Goal: Task Accomplishment & Management: Manage account settings

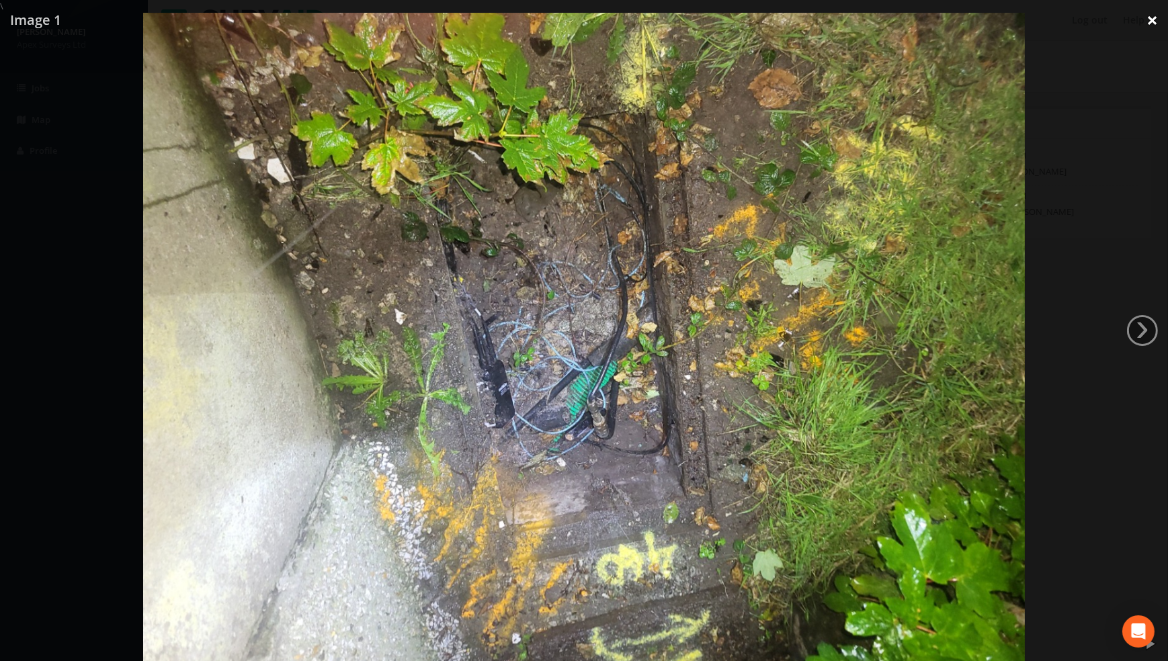
click at [1152, 19] on link "×" at bounding box center [1152, 20] width 32 height 40
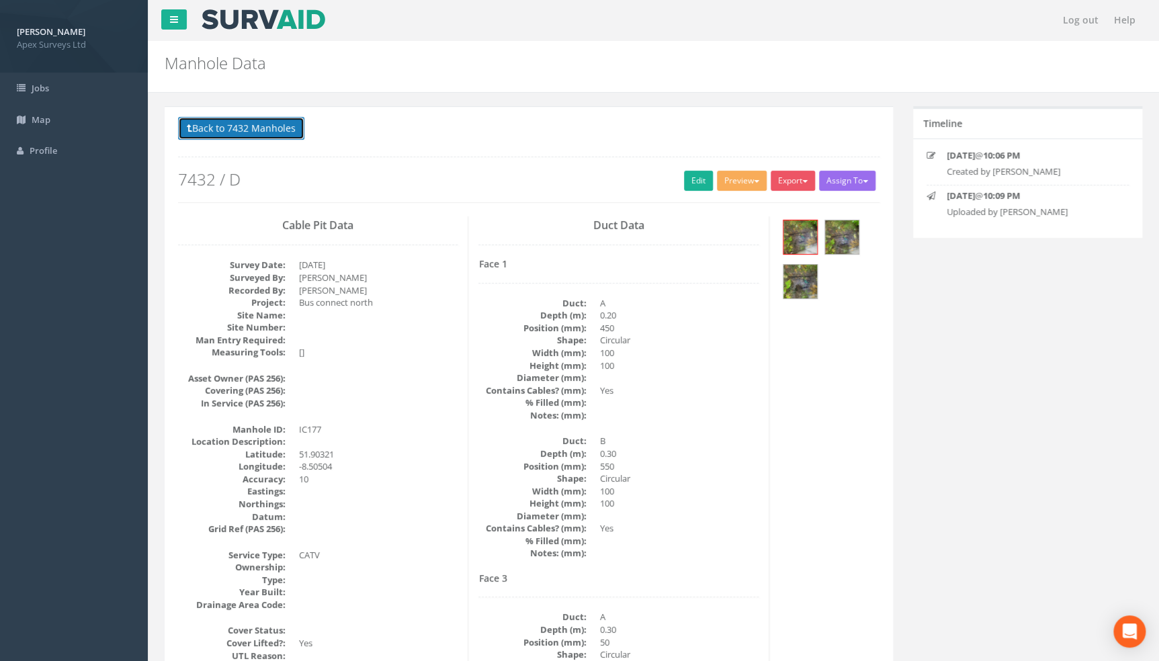
click at [247, 130] on button "Back to 7432 Manholes" at bounding box center [241, 128] width 126 height 23
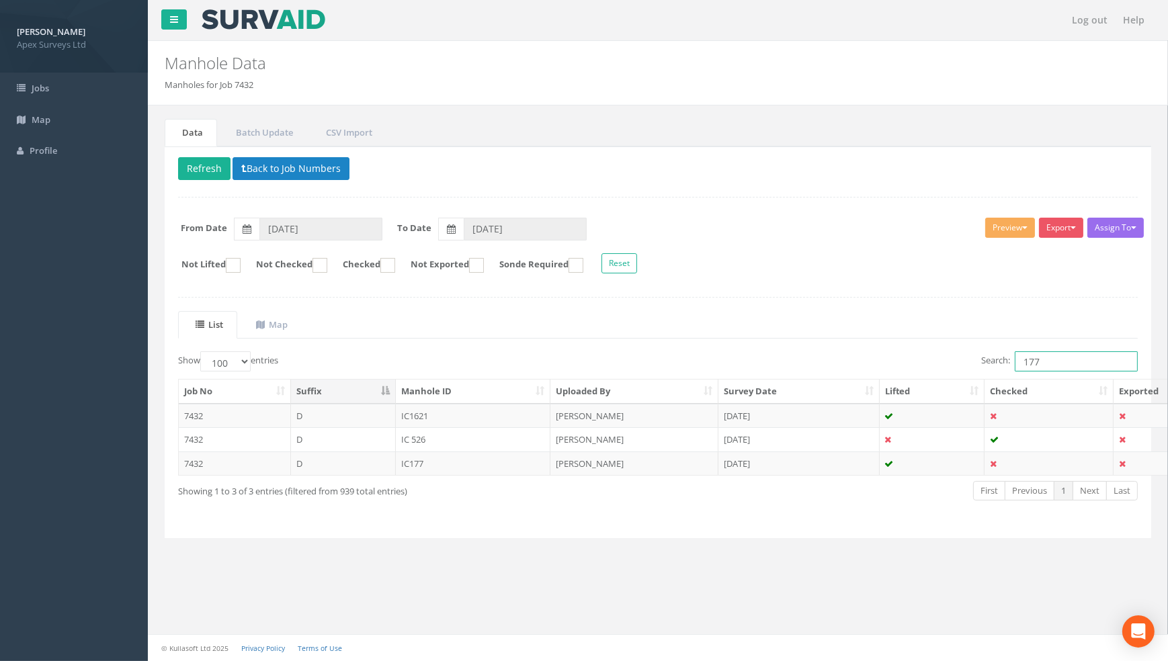
drag, startPoint x: 1065, startPoint y: 355, endPoint x: 867, endPoint y: 365, distance: 198.5
click at [871, 364] on div "Search: 177" at bounding box center [903, 363] width 470 height 24
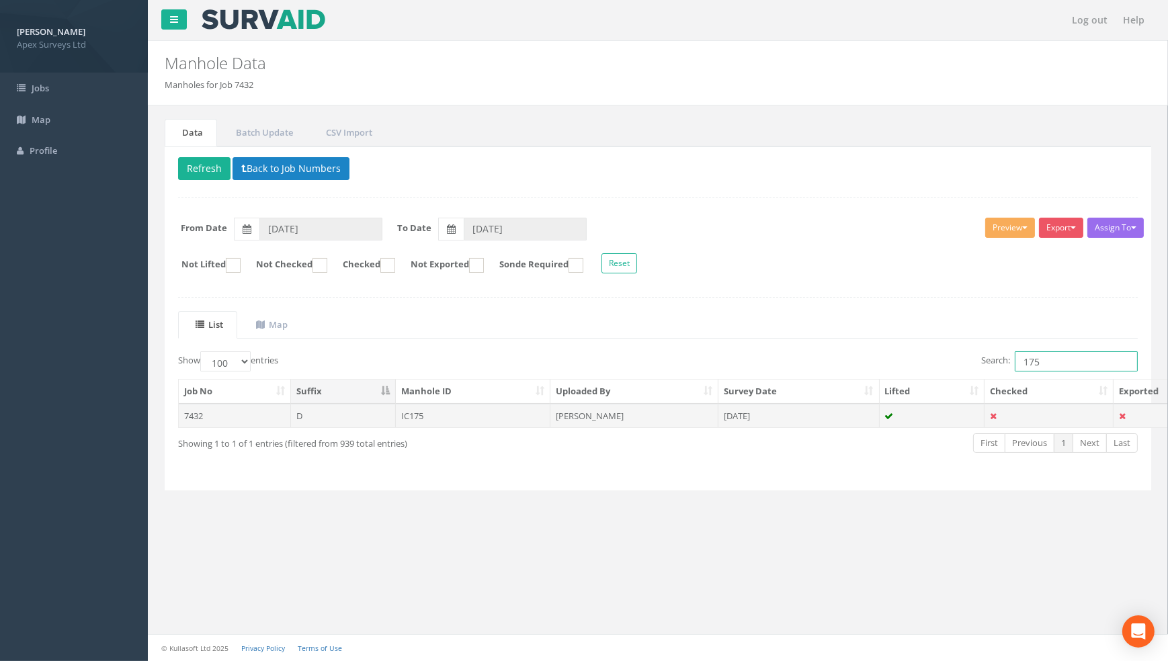
type input "175"
click at [408, 415] on td "IC175" at bounding box center [473, 416] width 155 height 24
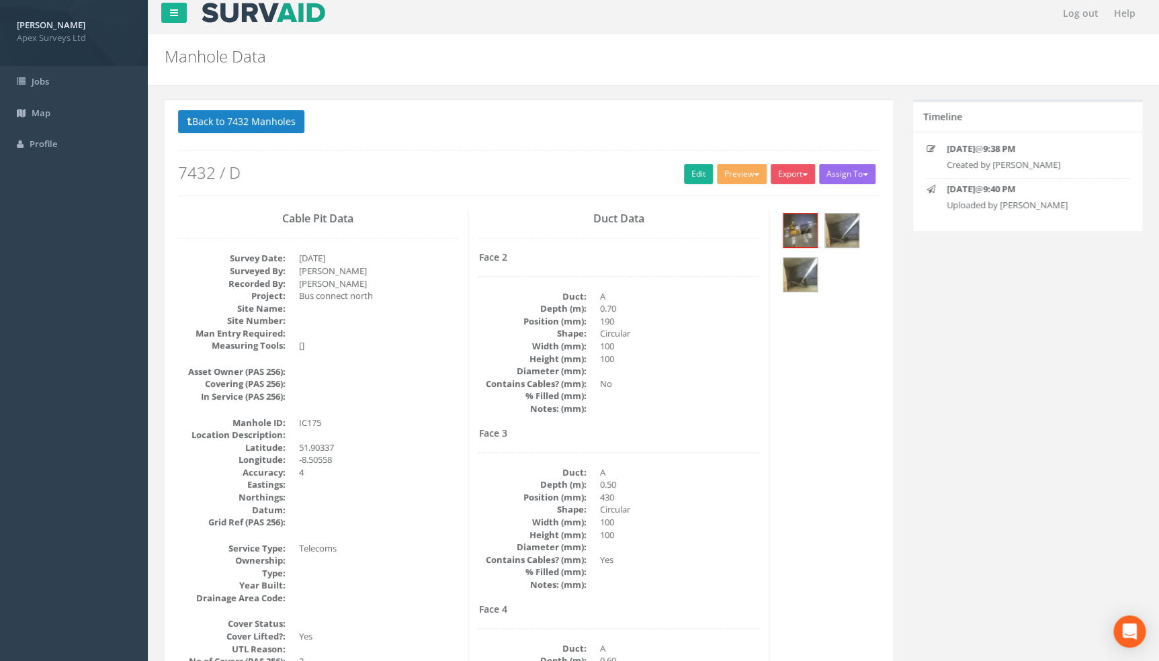
scroll to position [6, 0]
click at [693, 172] on link "Edit" at bounding box center [698, 175] width 29 height 20
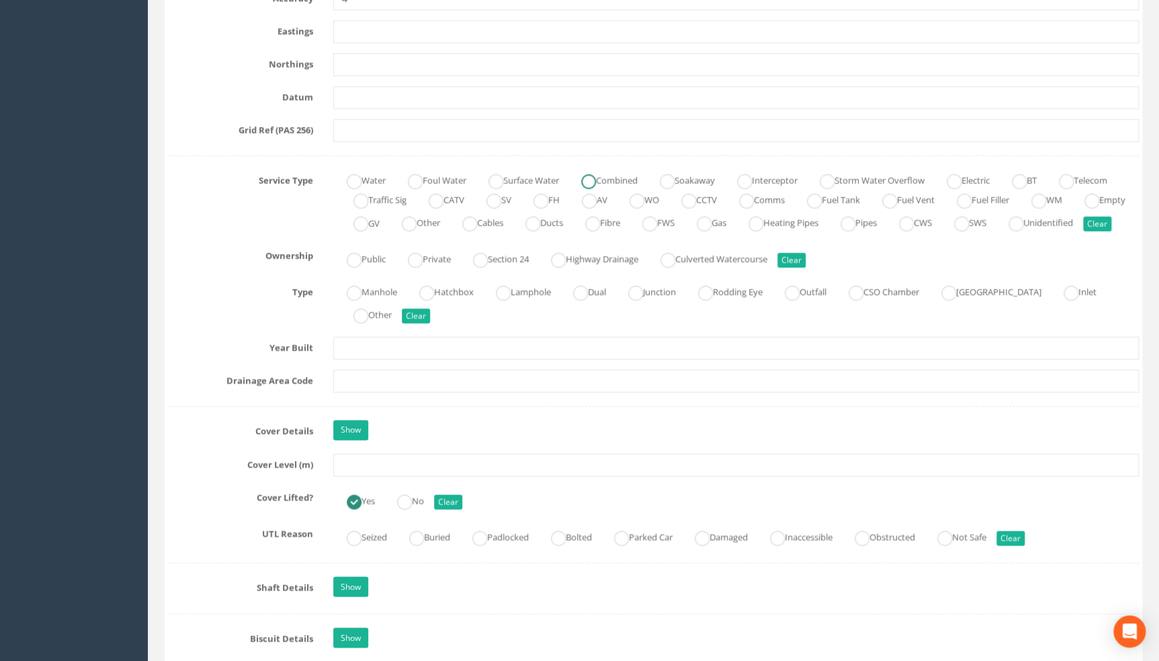
scroll to position [922, 0]
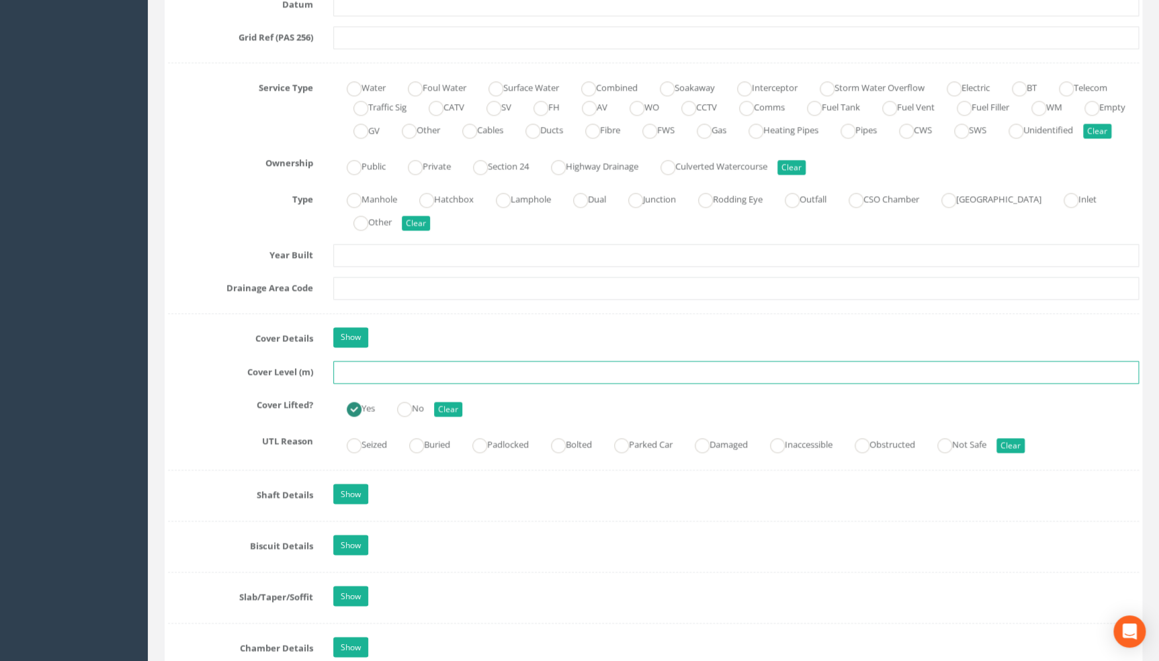
click at [366, 384] on input "text" at bounding box center [736, 372] width 806 height 23
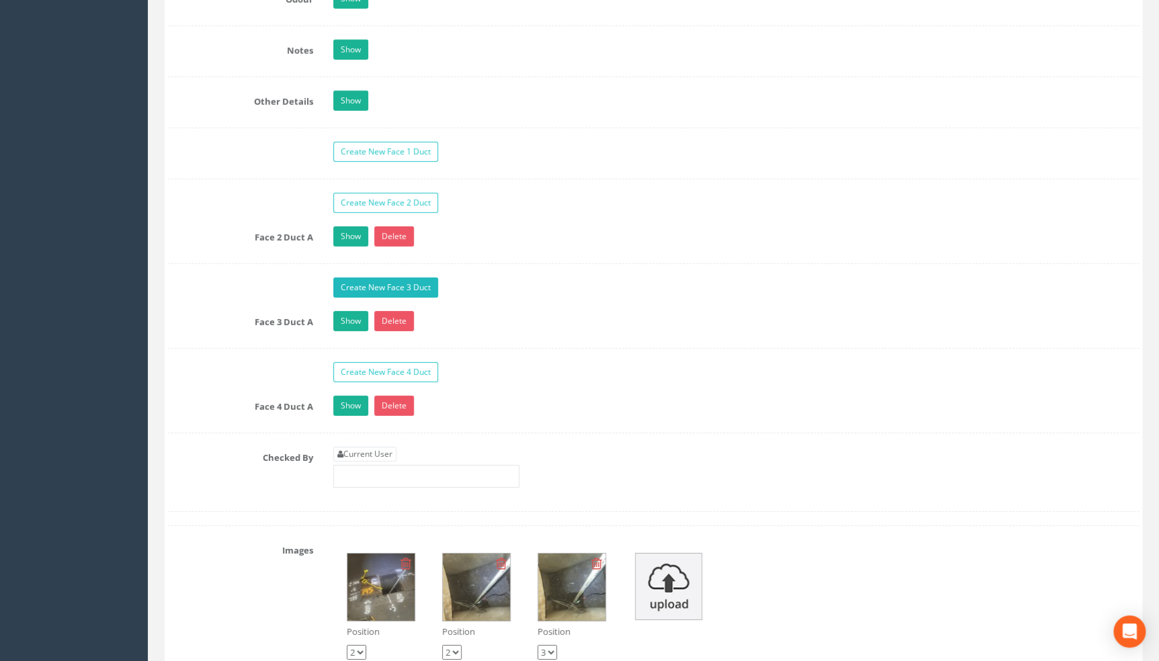
scroll to position [2205, 0]
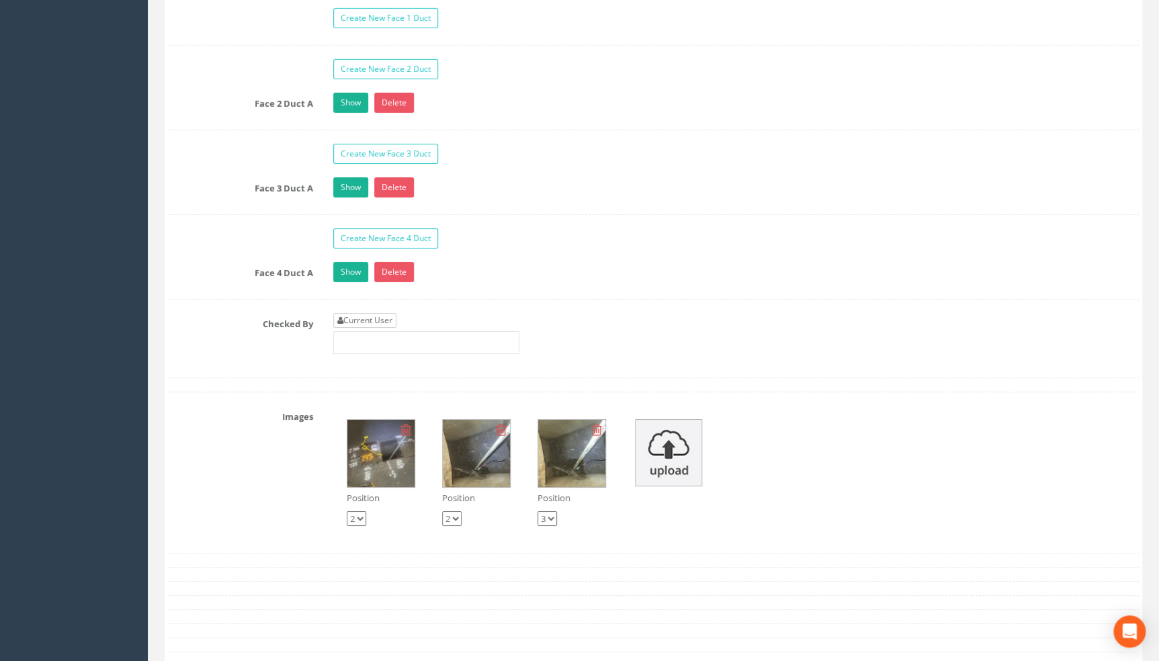
type input "109.61"
click at [373, 328] on link "Current User" at bounding box center [364, 320] width 63 height 15
type input "[PERSON_NAME]"
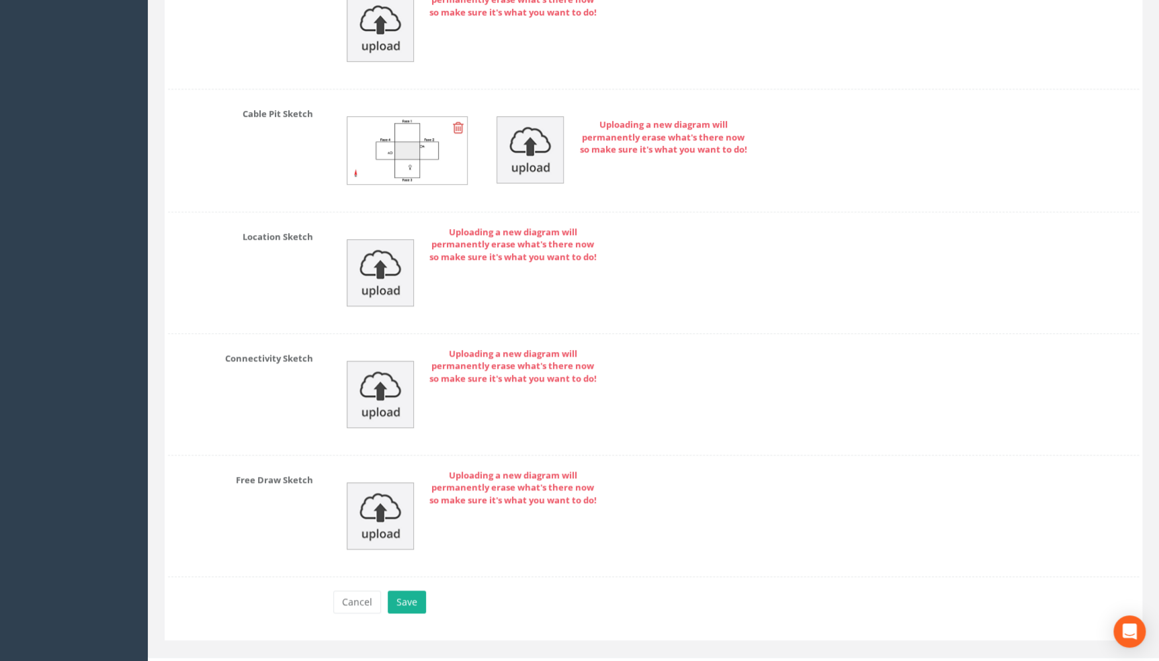
scroll to position [3011, 0]
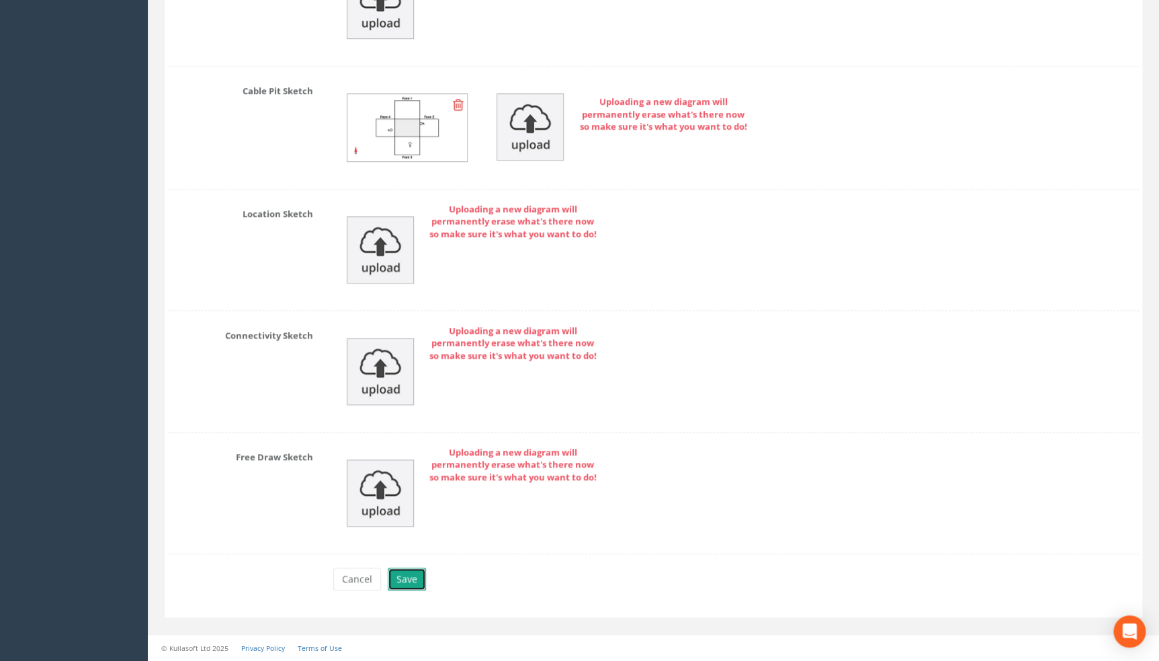
click at [406, 581] on button "Save" at bounding box center [407, 579] width 38 height 23
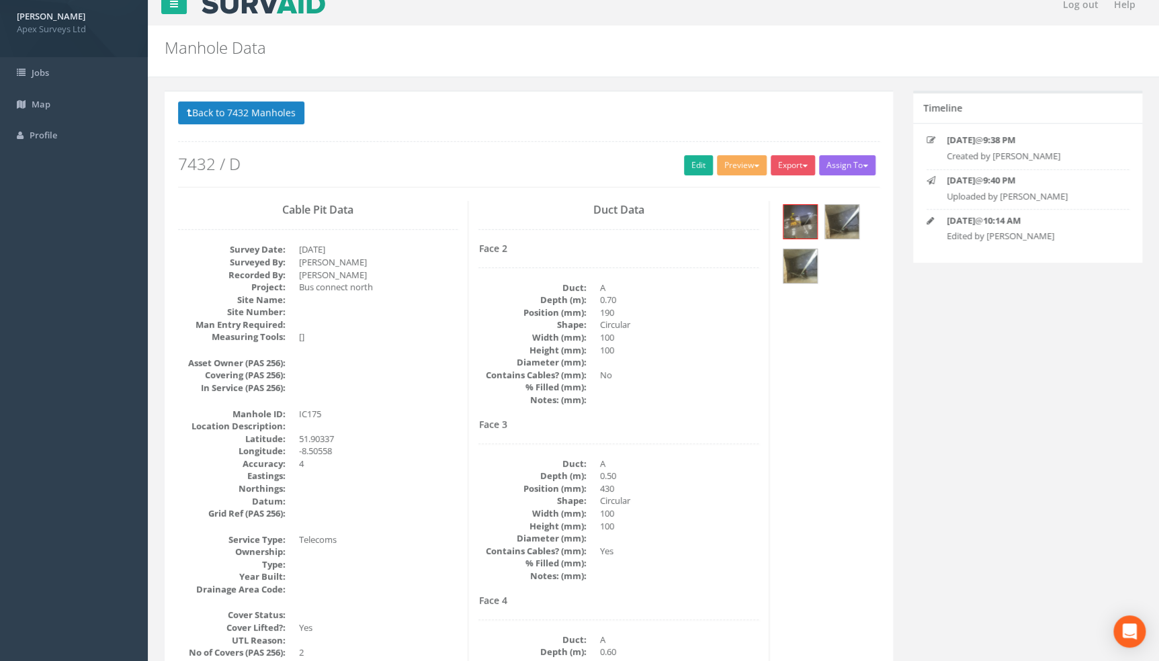
scroll to position [0, 0]
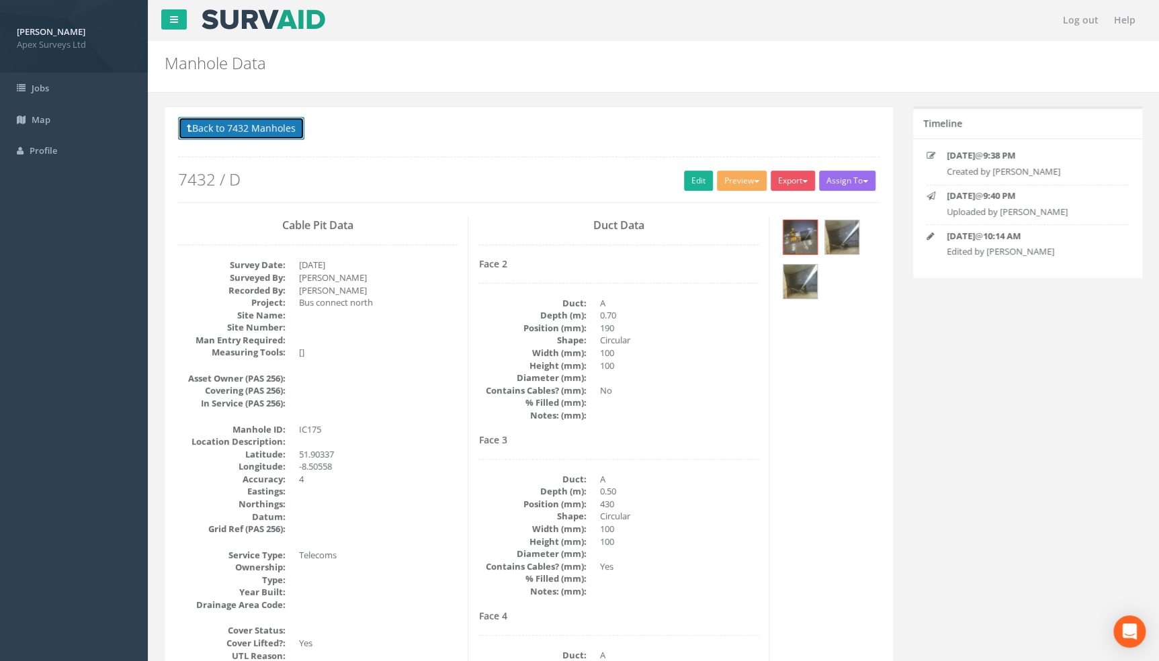
drag, startPoint x: 240, startPoint y: 130, endPoint x: 257, endPoint y: 136, distance: 18.5
click at [240, 130] on button "Back to 7432 Manholes" at bounding box center [241, 128] width 126 height 23
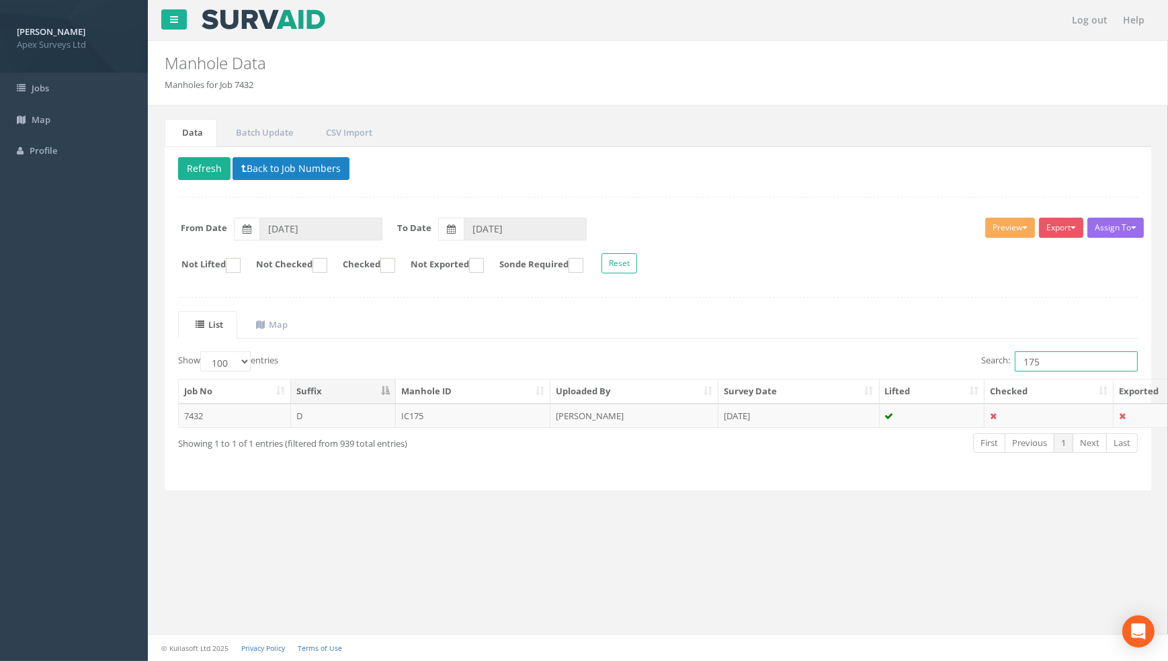
click at [1045, 361] on input "175" at bounding box center [1076, 361] width 123 height 20
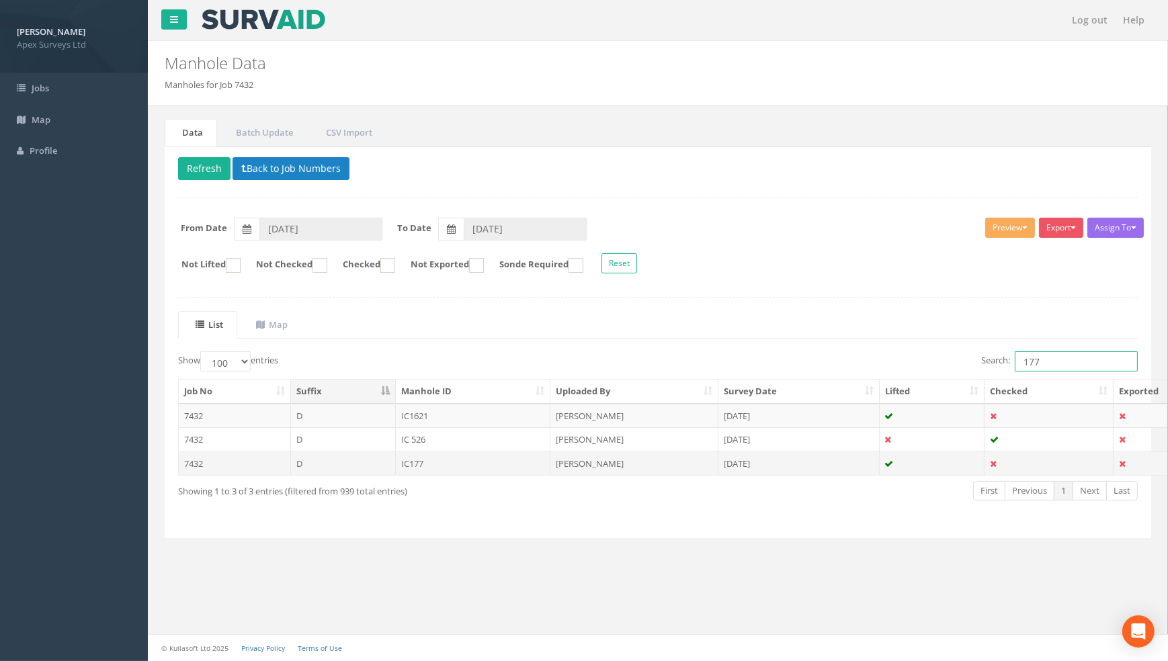
type input "177"
click at [408, 464] on td "IC177" at bounding box center [473, 464] width 155 height 24
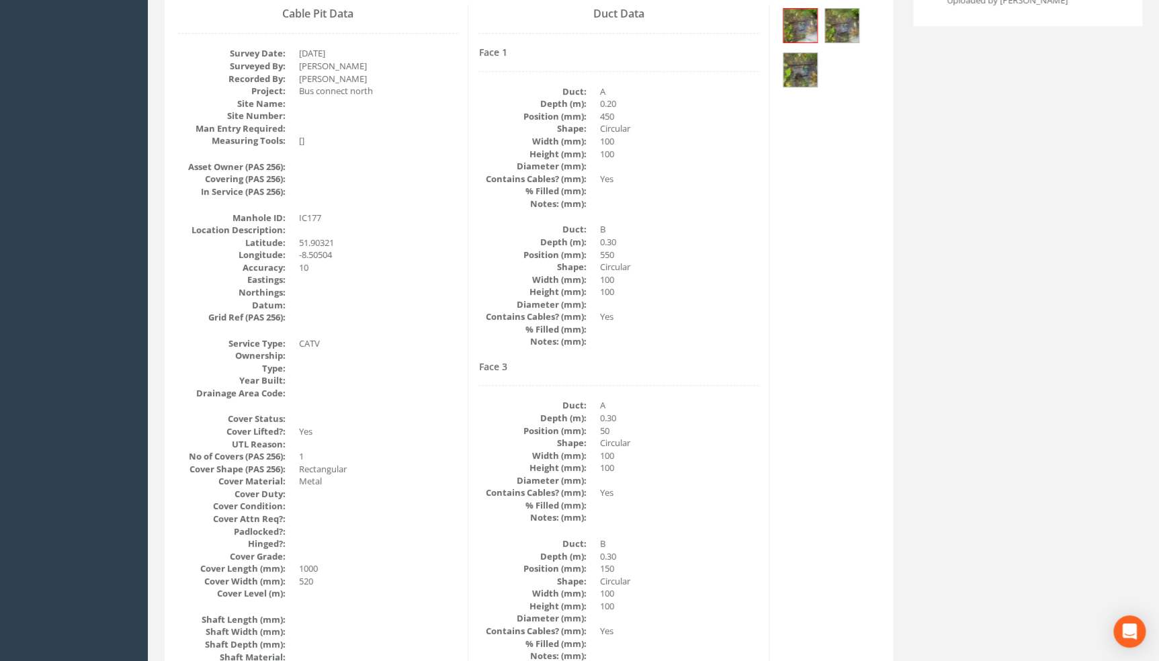
scroll to position [67, 0]
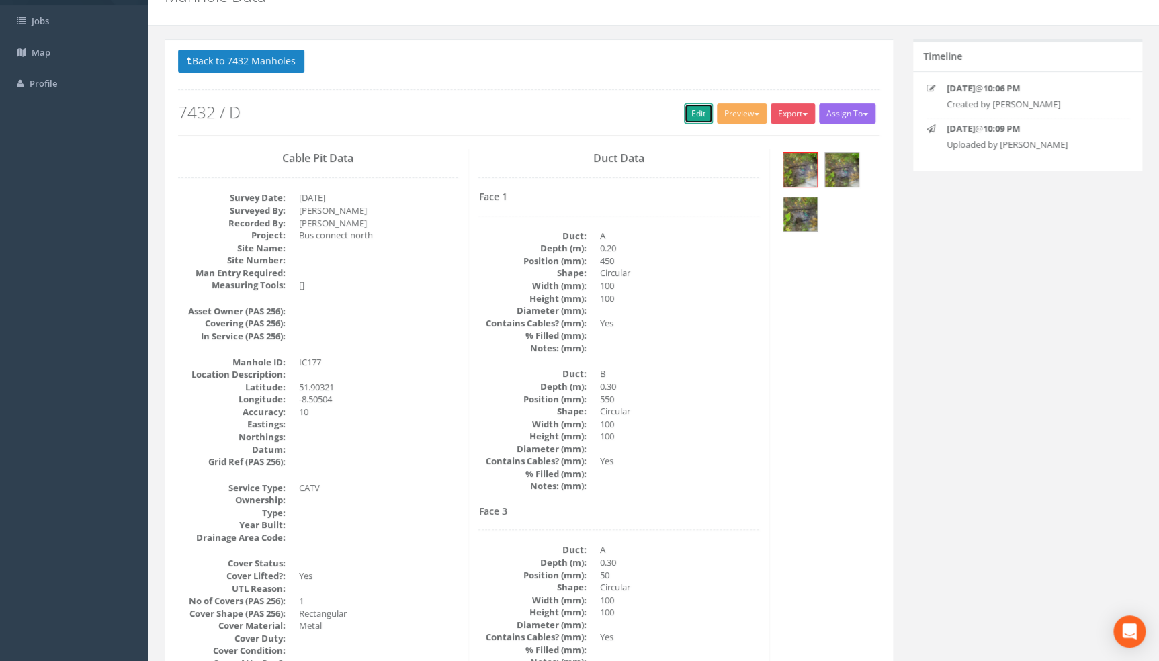
click at [697, 110] on link "Edit" at bounding box center [698, 113] width 29 height 20
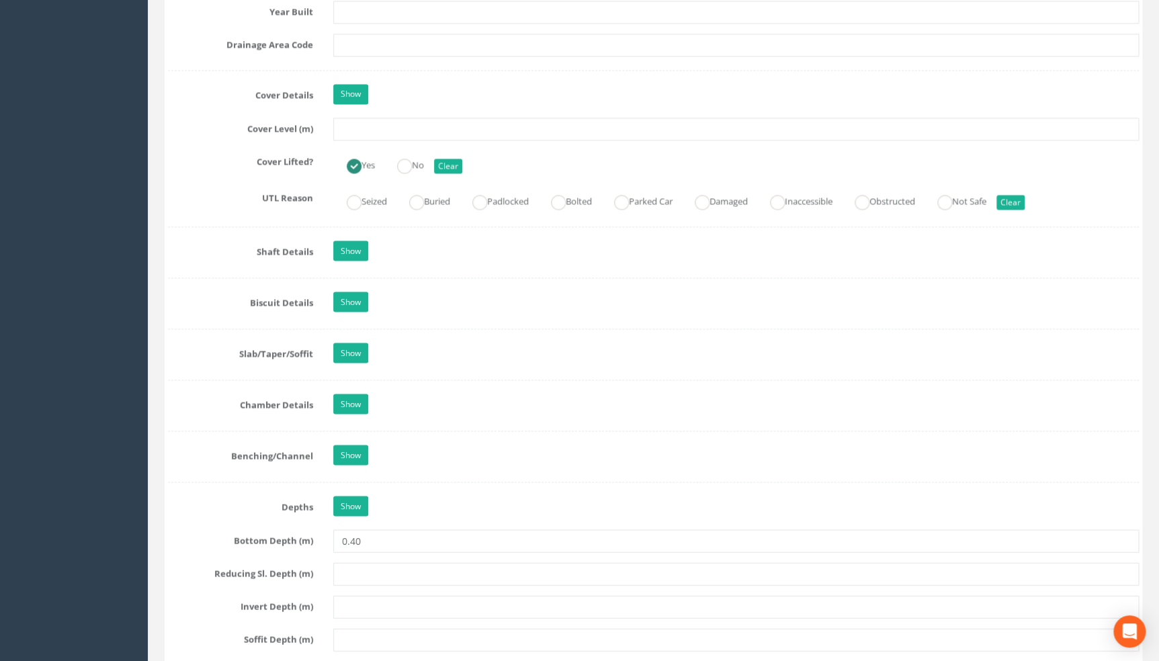
scroll to position [1166, 0]
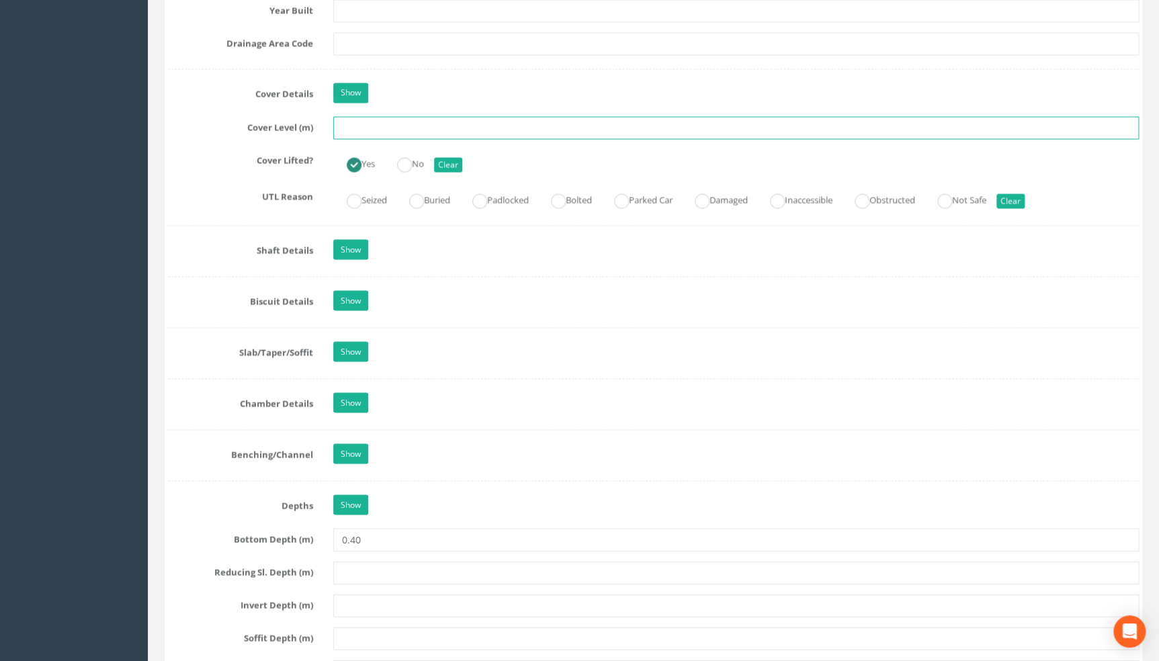
click at [342, 139] on input "text" at bounding box center [736, 127] width 806 height 23
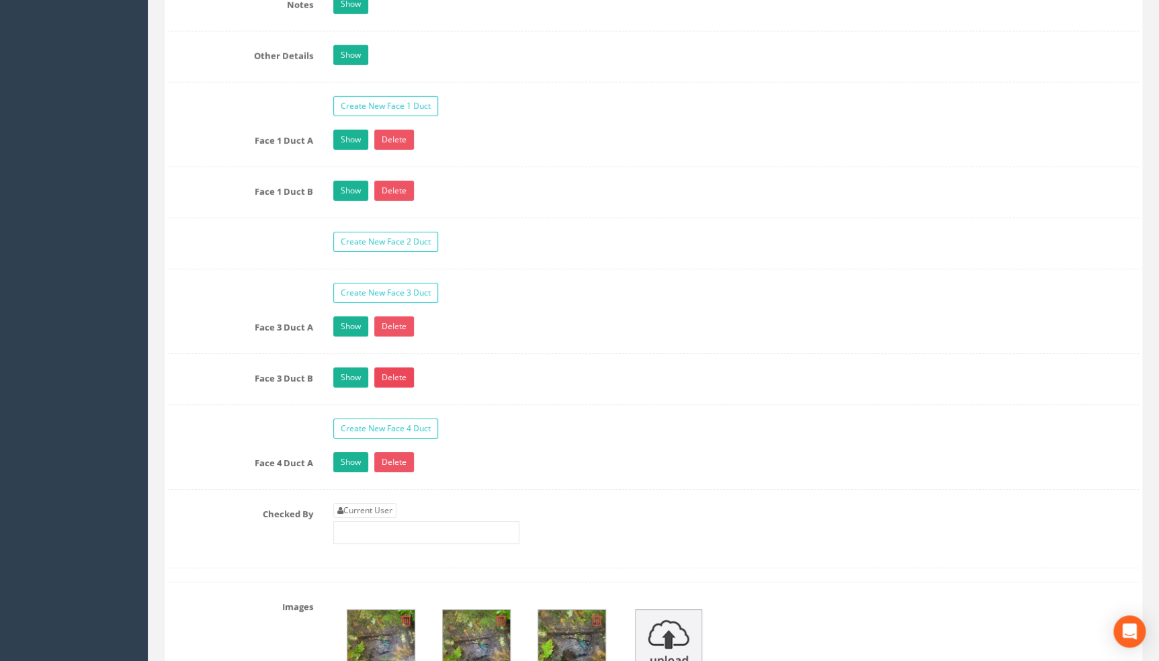
scroll to position [2266, 0]
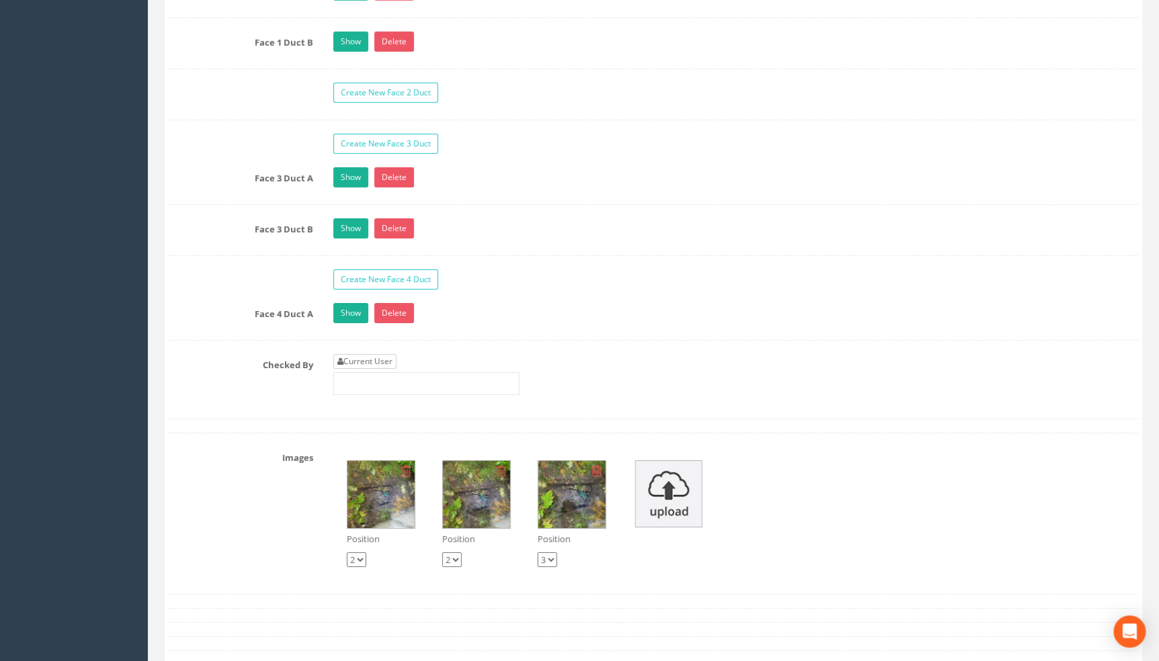
type input "107.93"
click at [376, 369] on link "Current User" at bounding box center [364, 361] width 63 height 15
type input "[PERSON_NAME]"
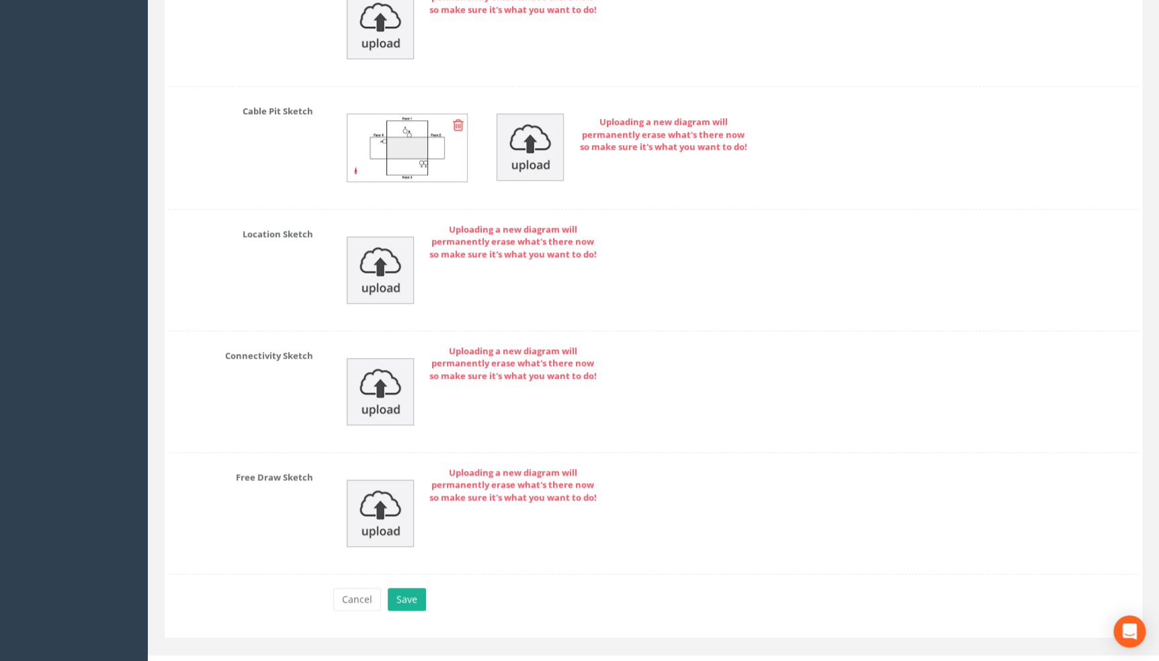
scroll to position [3112, 0]
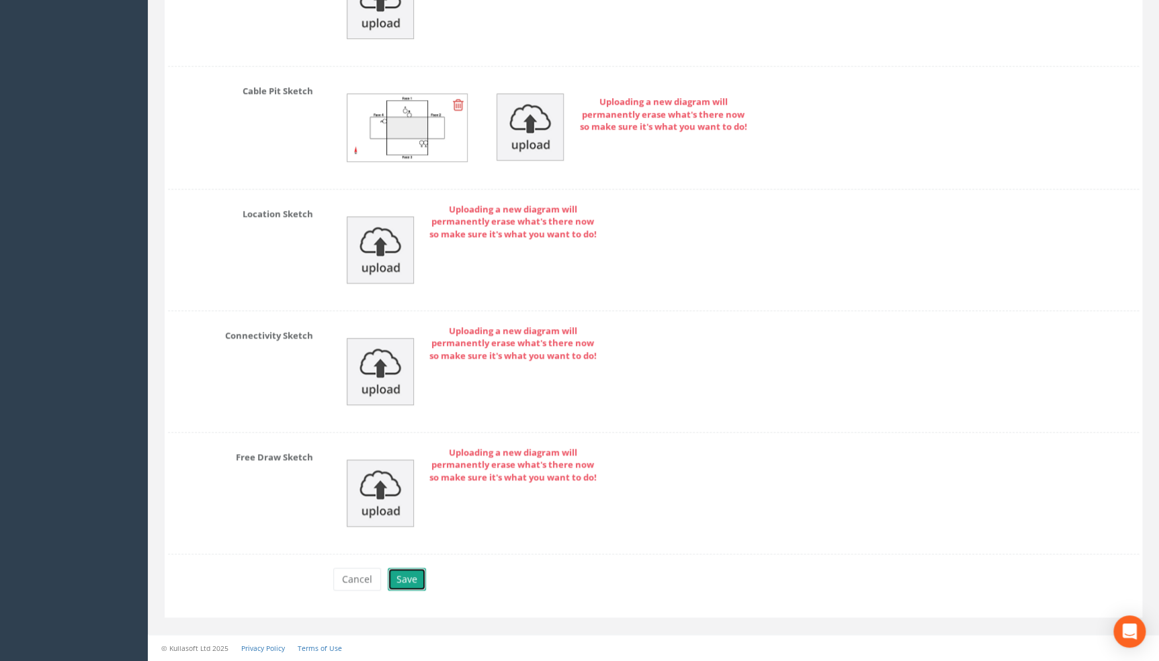
click at [390, 576] on button "Save" at bounding box center [407, 579] width 38 height 23
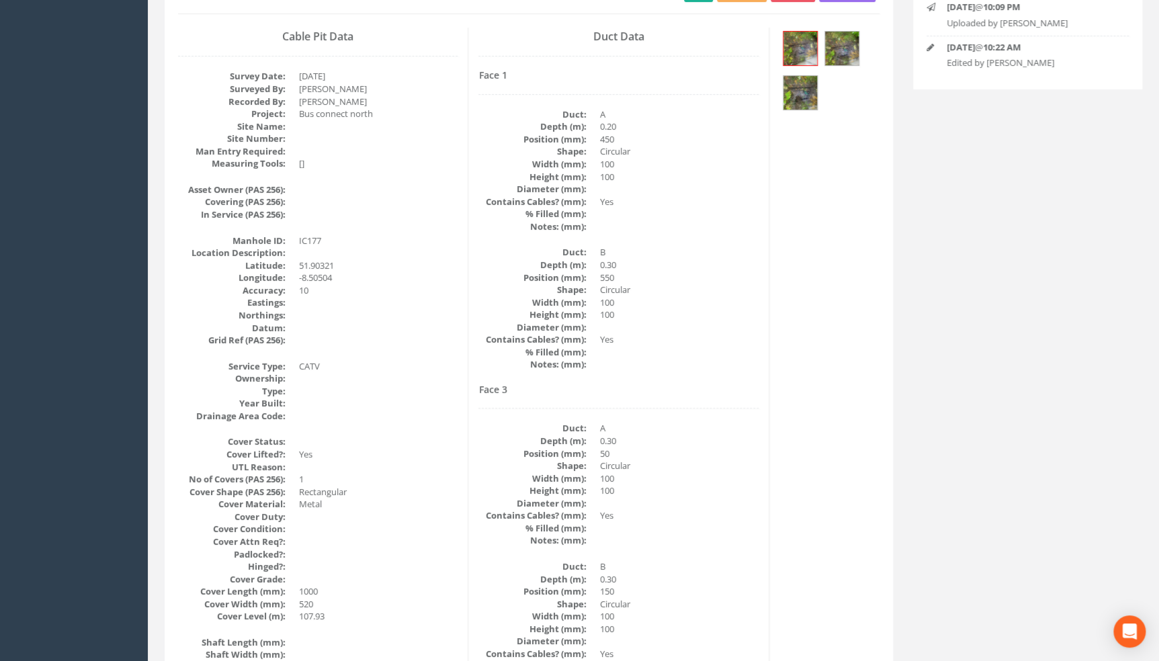
scroll to position [0, 0]
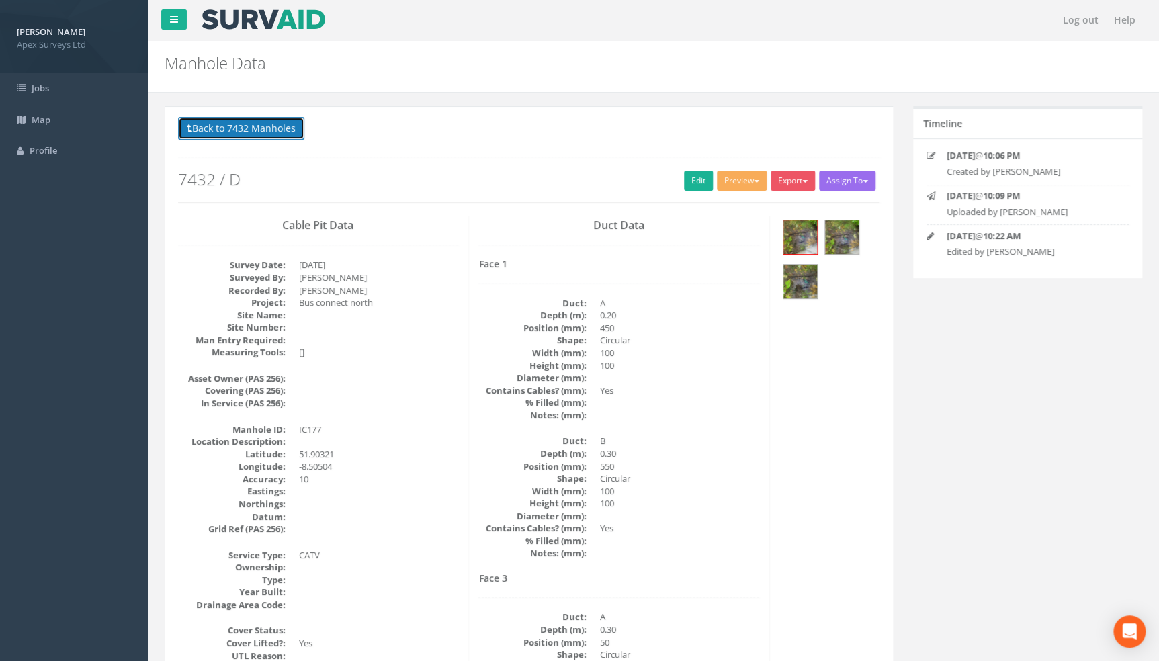
click at [264, 132] on button "Back to 7432 Manholes" at bounding box center [241, 128] width 126 height 23
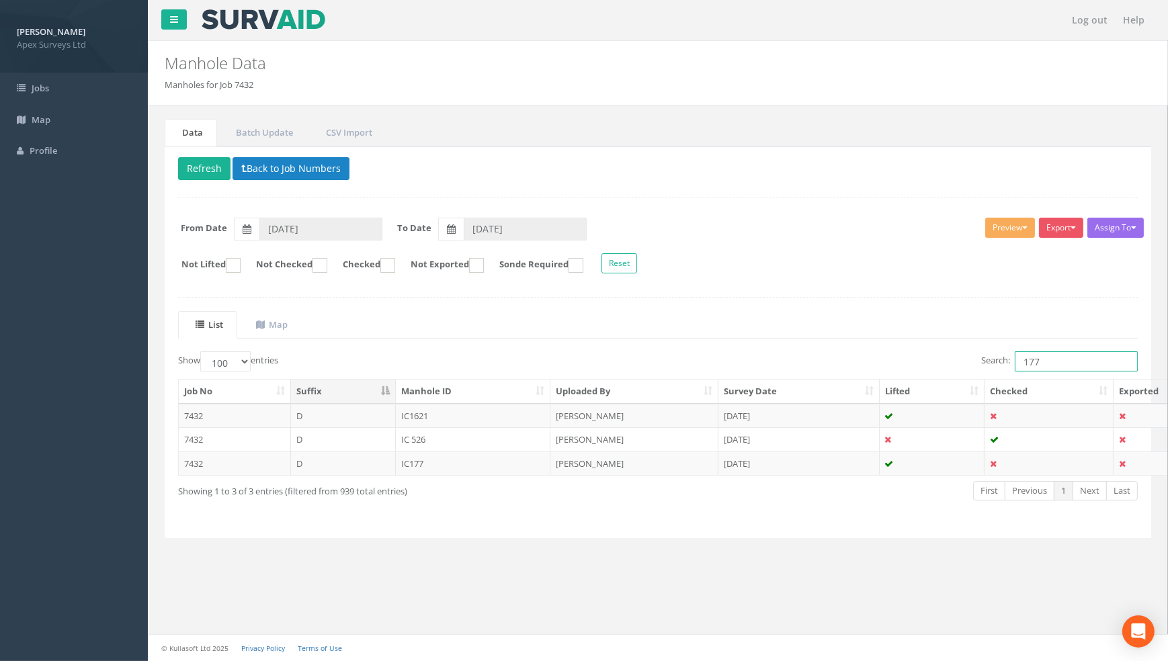
click at [1052, 369] on input "177" at bounding box center [1076, 361] width 123 height 20
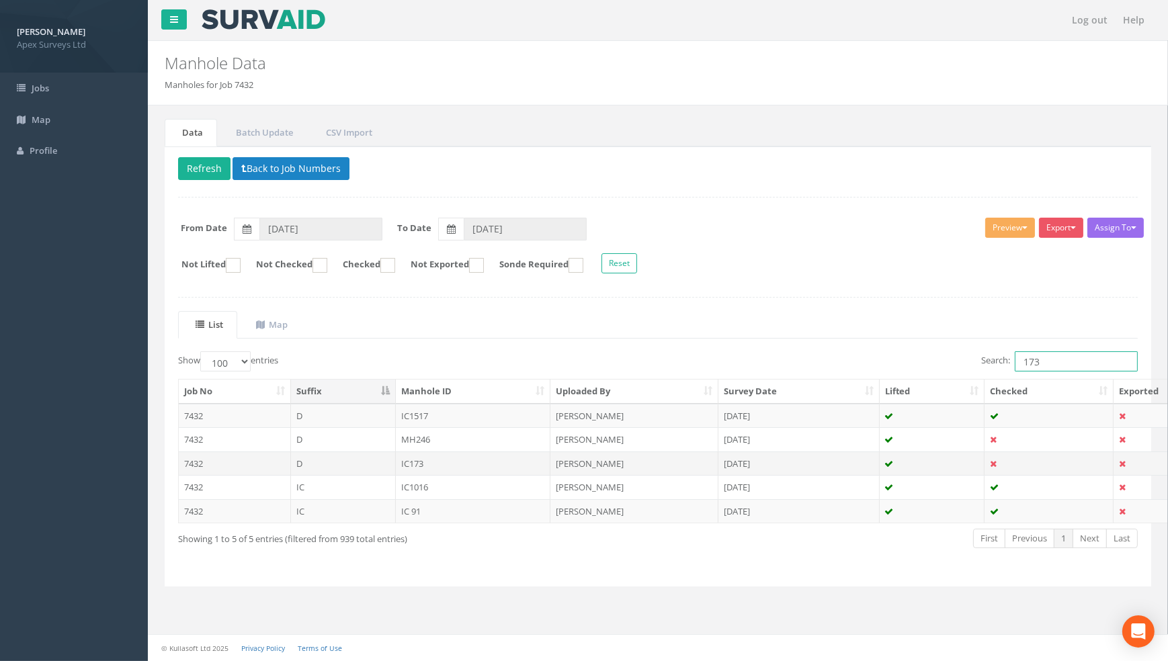
type input "173"
click at [435, 465] on td "IC173" at bounding box center [473, 464] width 155 height 24
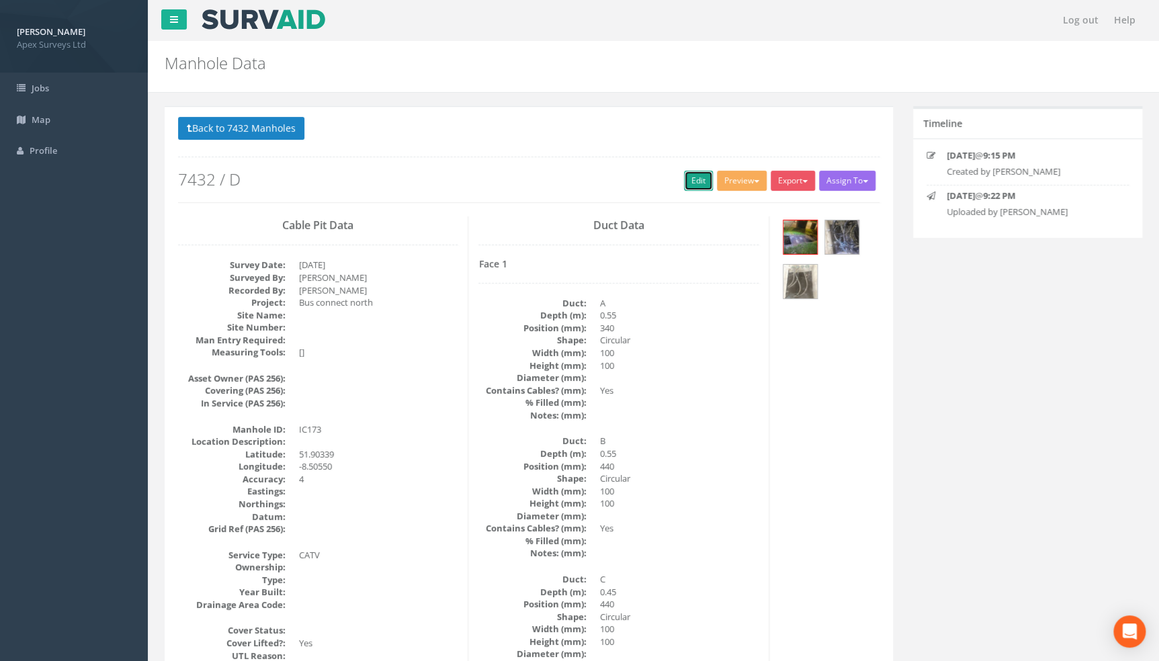
click at [695, 177] on link "Edit" at bounding box center [698, 181] width 29 height 20
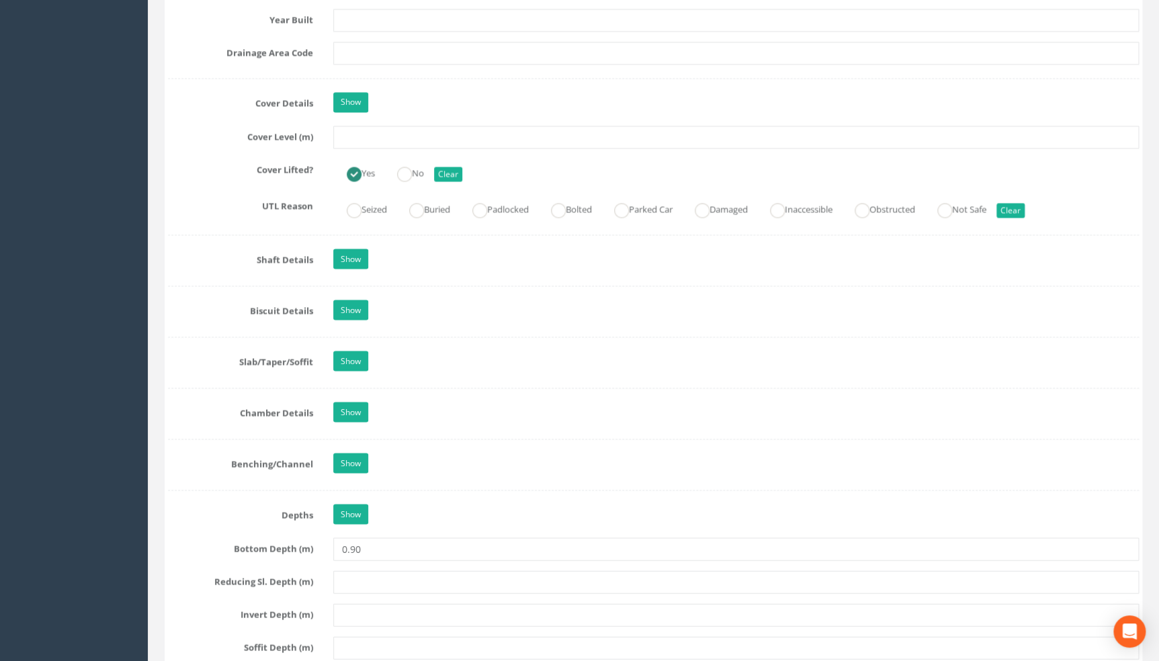
scroll to position [1160, 0]
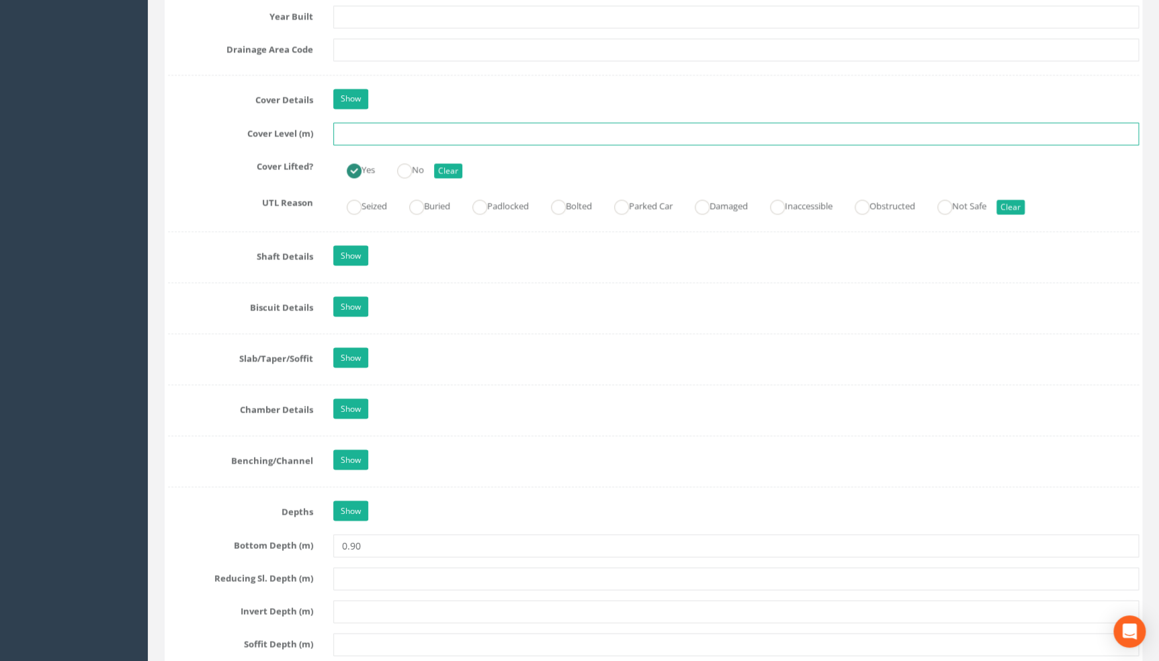
click at [390, 145] on input "text" at bounding box center [736, 133] width 806 height 23
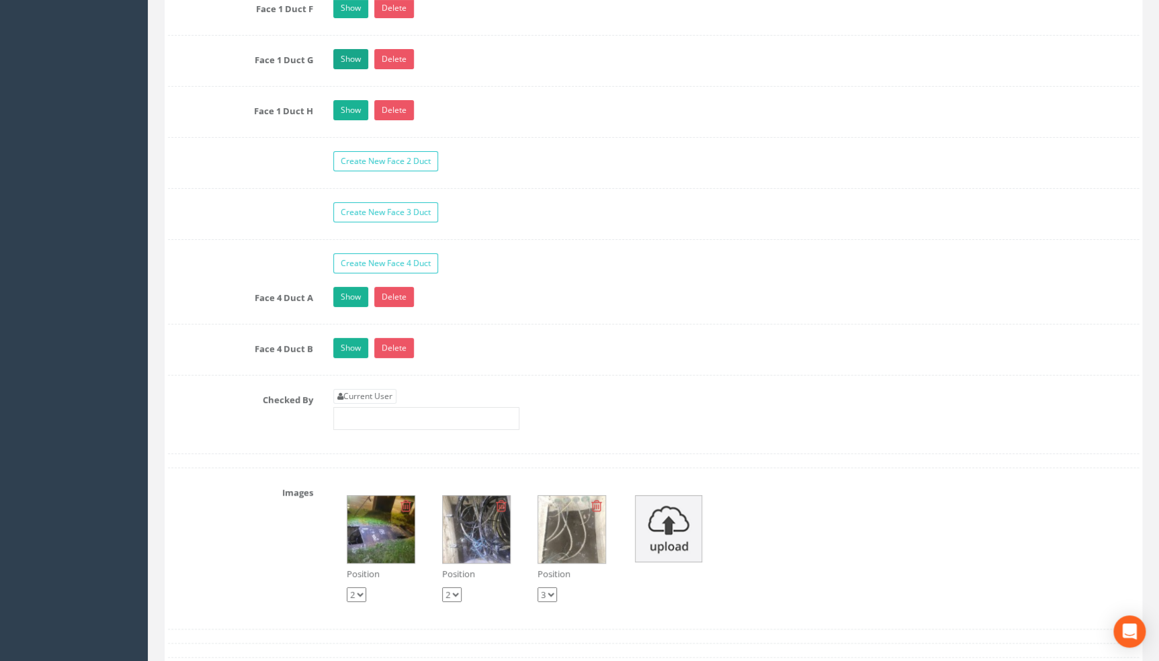
scroll to position [2688, 0]
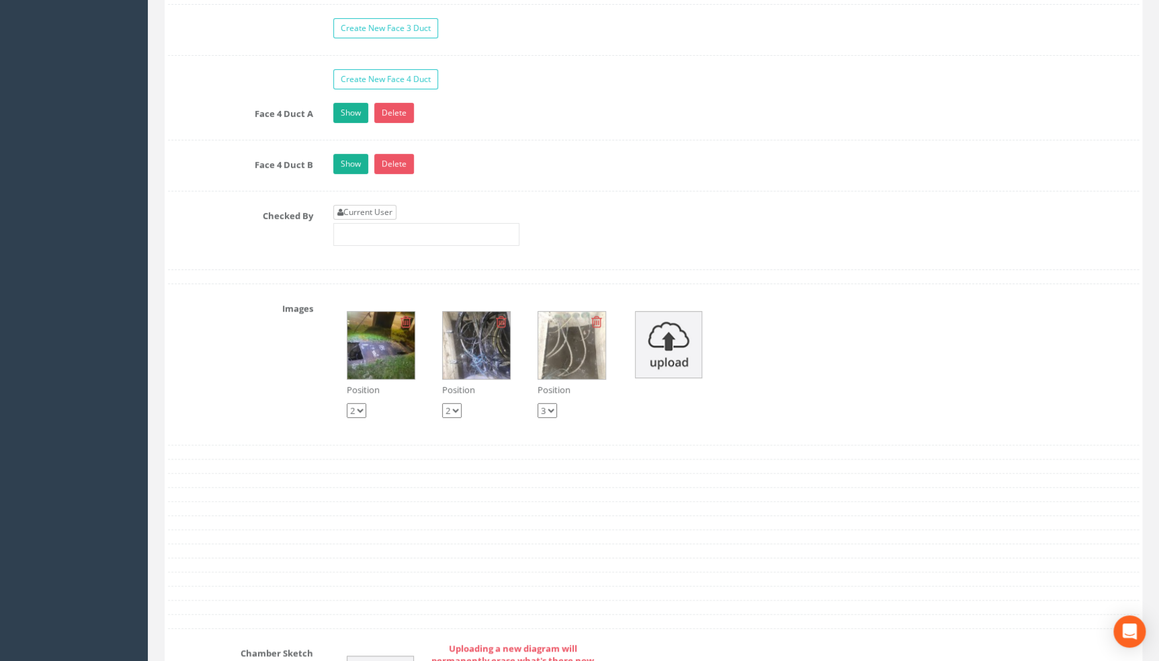
type input "109.85"
click at [390, 220] on link "Current User" at bounding box center [364, 212] width 63 height 15
type input "[PERSON_NAME]"
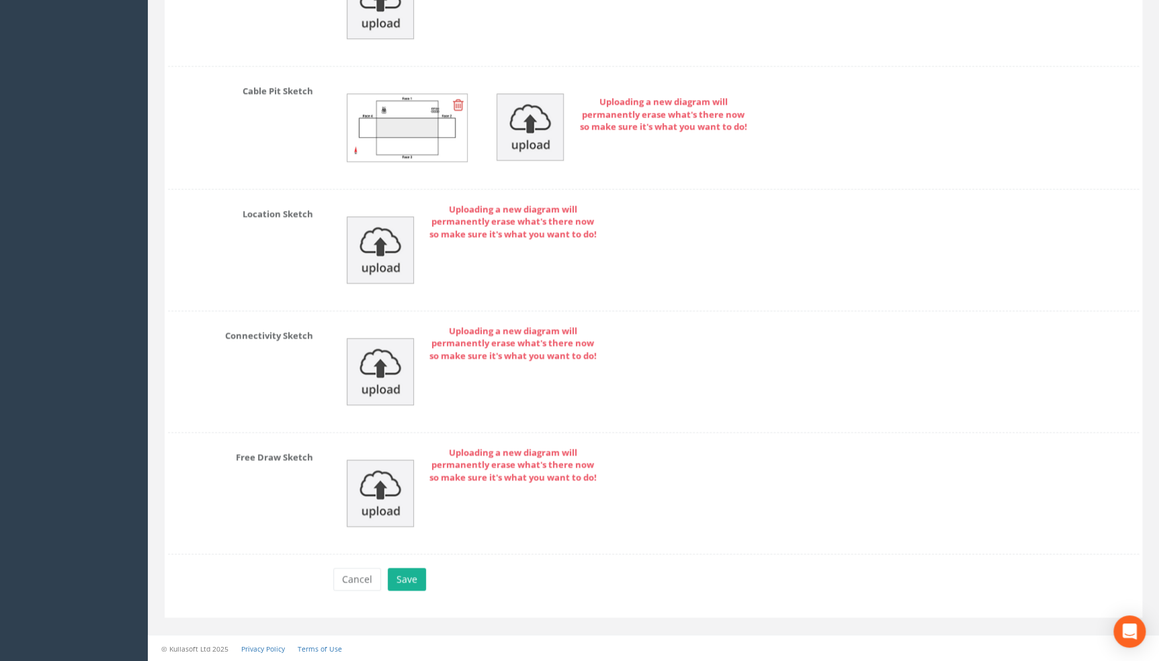
scroll to position [3385, 0]
click at [401, 583] on button "Save" at bounding box center [407, 579] width 38 height 23
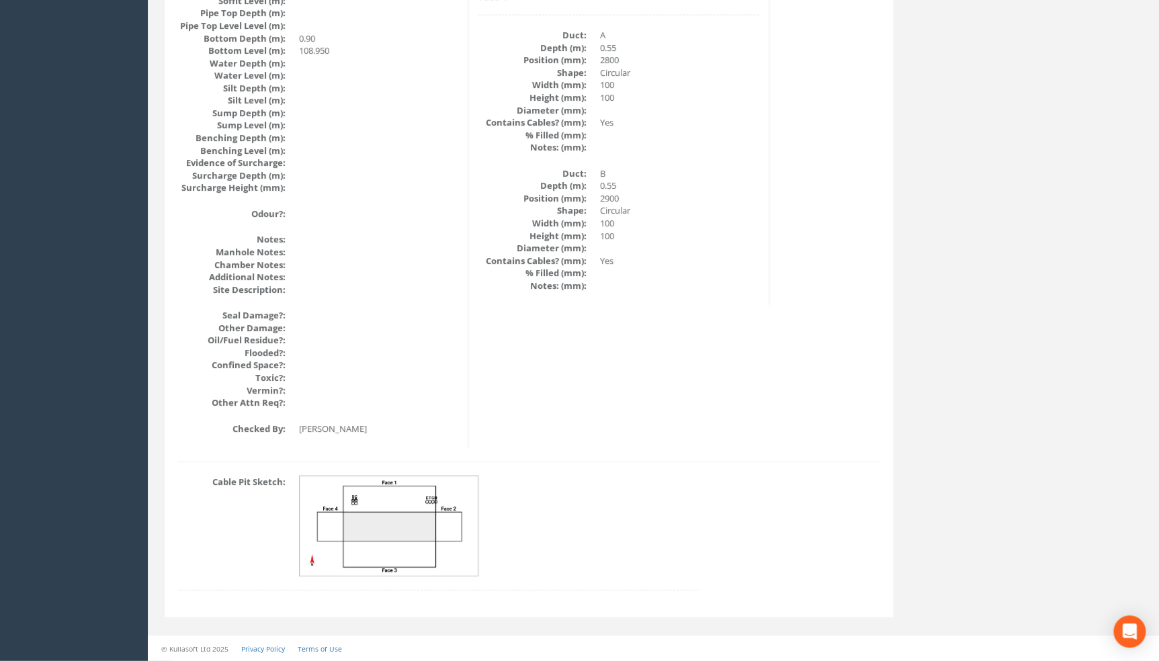
scroll to position [1411, 0]
click at [416, 511] on img at bounding box center [389, 526] width 179 height 100
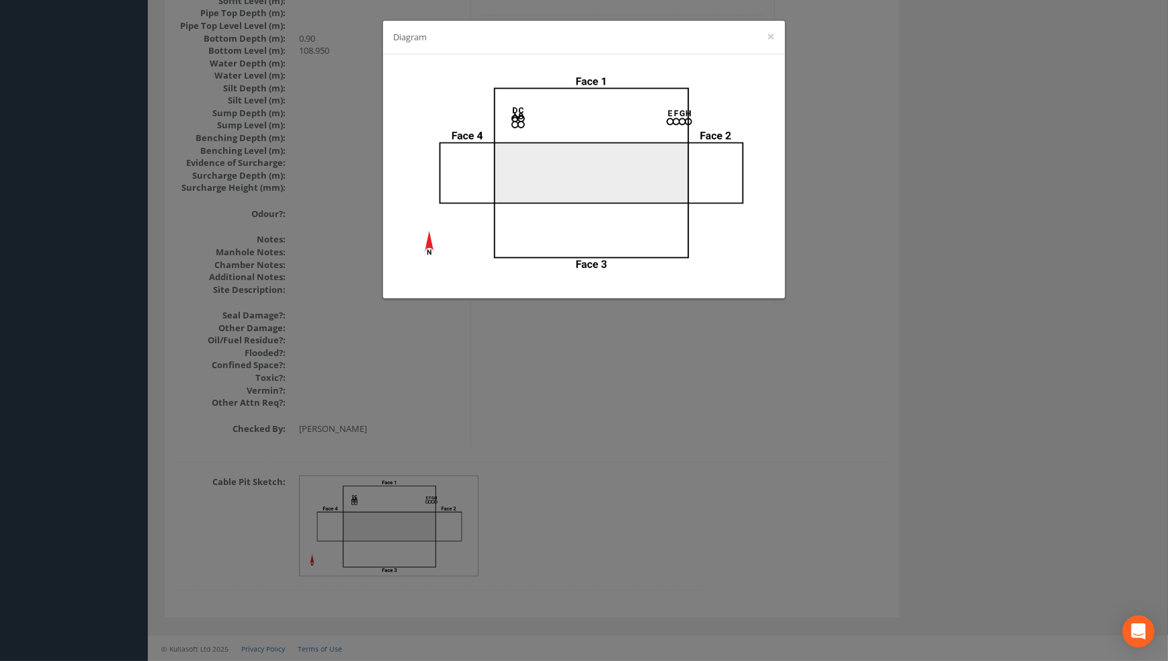
click at [744, 411] on div "Diagram ×" at bounding box center [584, 330] width 1168 height 661
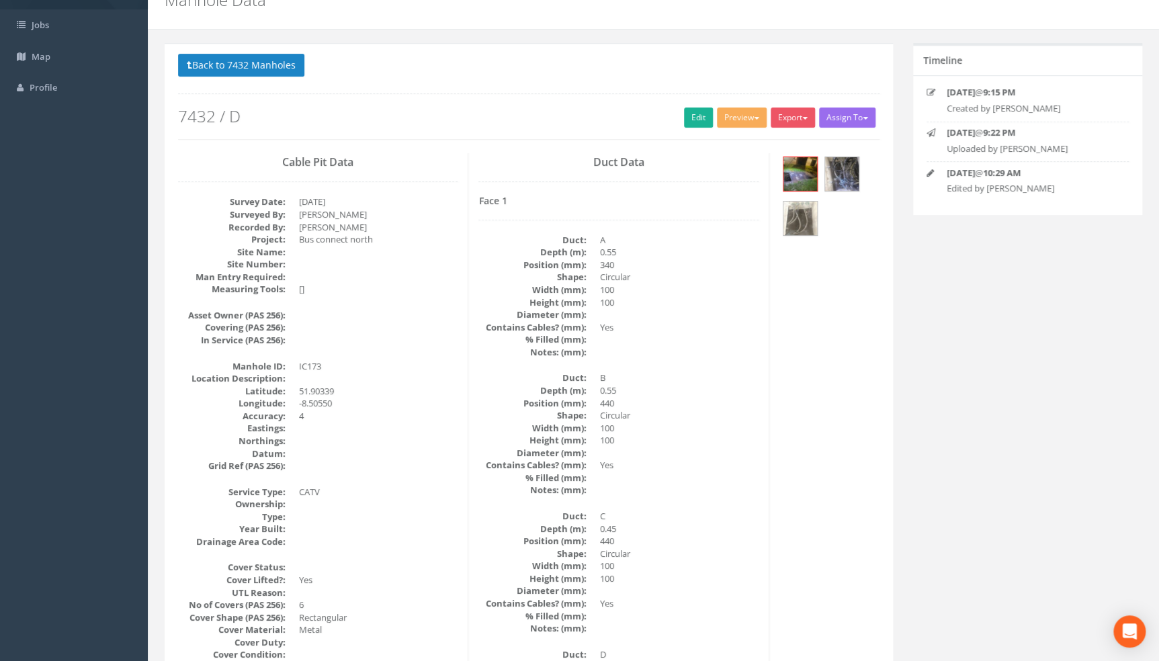
scroll to position [0, 0]
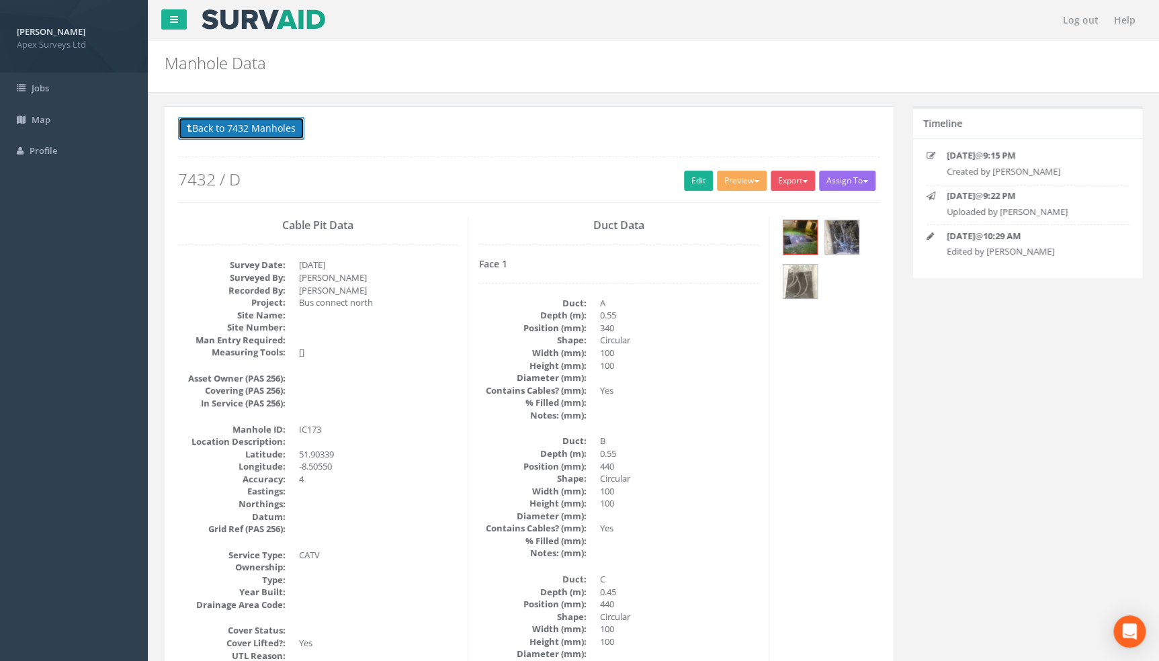
drag, startPoint x: 262, startPoint y: 128, endPoint x: 183, endPoint y: 144, distance: 80.9
click at [262, 128] on button "Back to 7432 Manholes" at bounding box center [241, 128] width 126 height 23
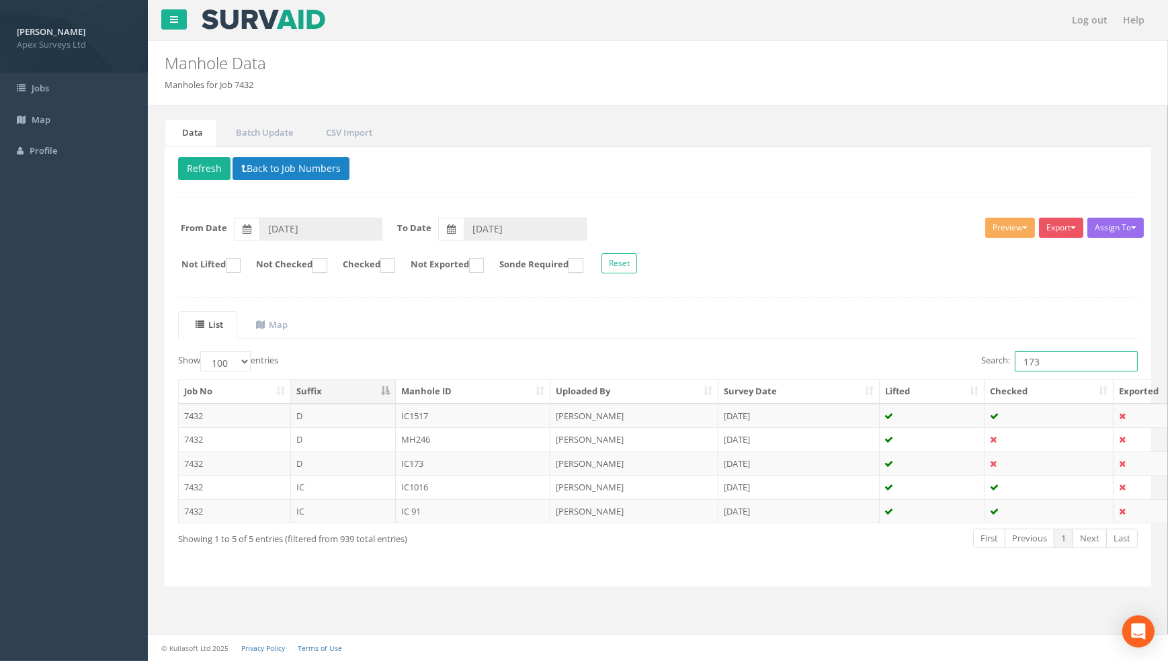
click at [1058, 363] on input "173" at bounding box center [1076, 361] width 123 height 20
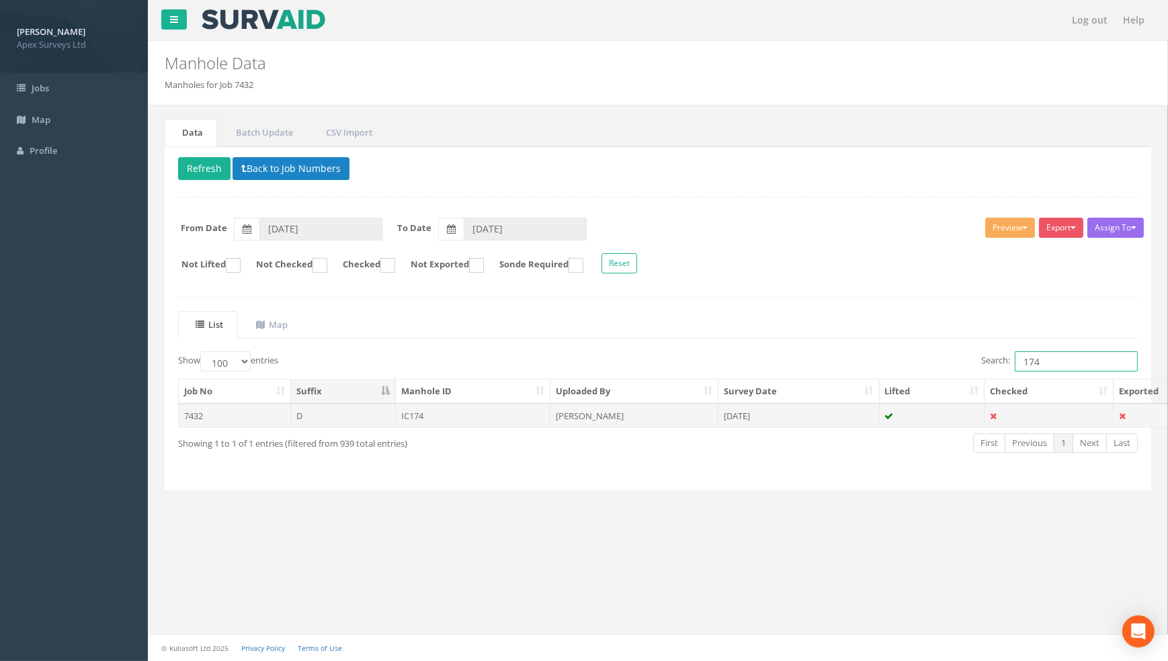
type input "174"
click at [427, 416] on td "IC174" at bounding box center [473, 416] width 155 height 24
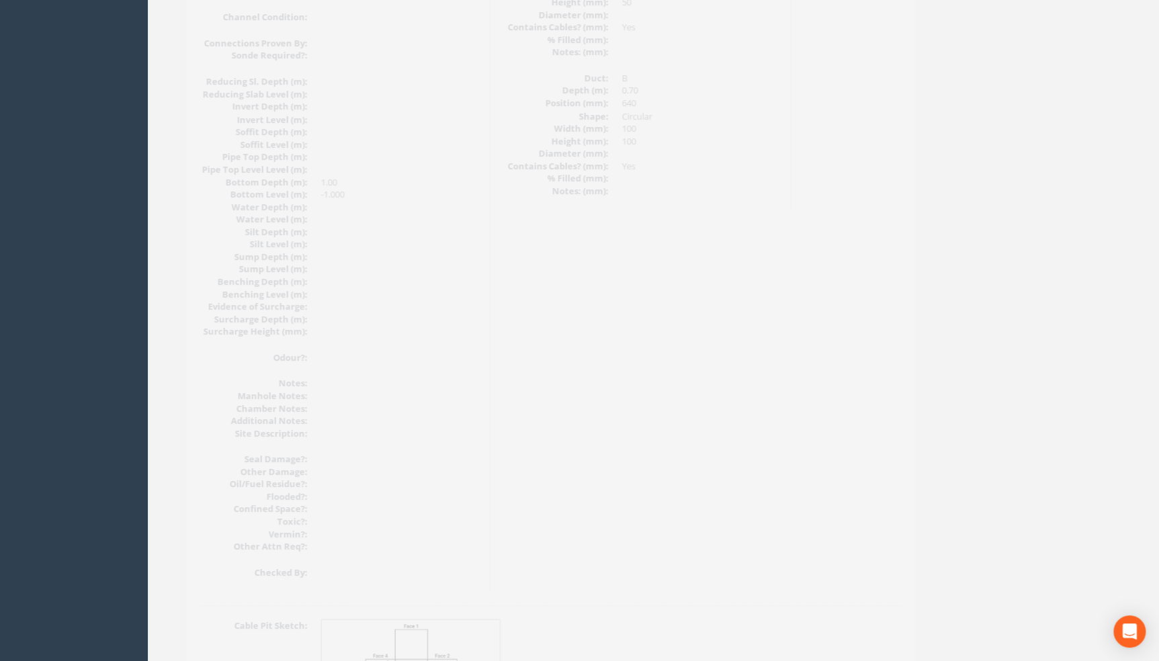
scroll to position [1411, 0]
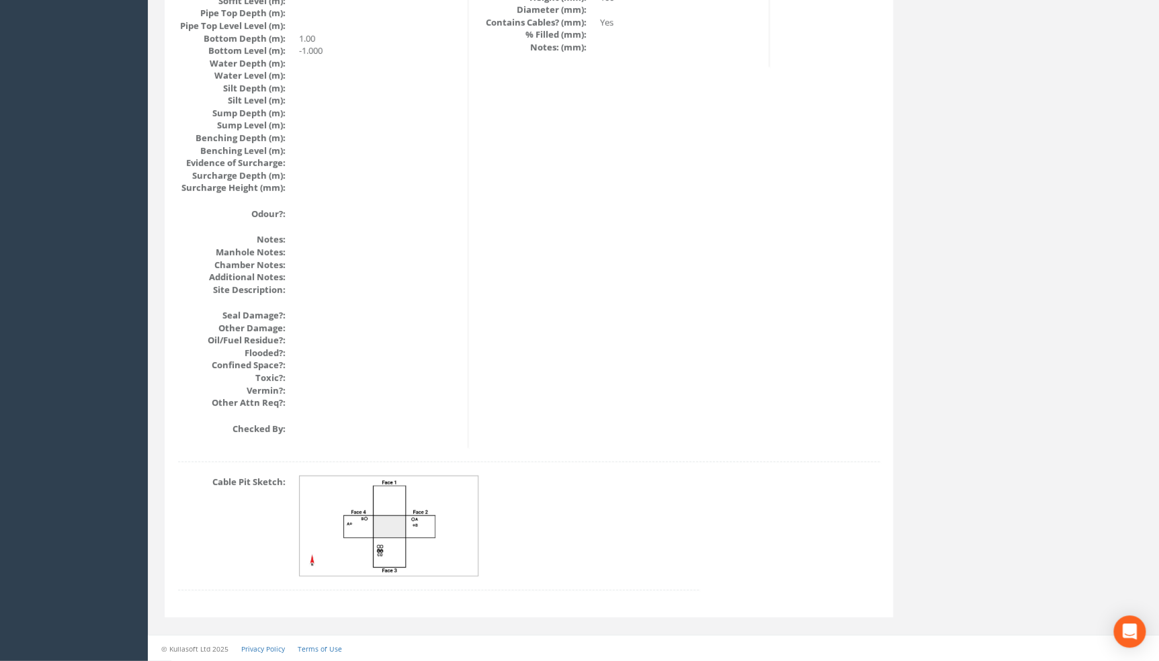
click at [380, 503] on img at bounding box center [389, 526] width 179 height 100
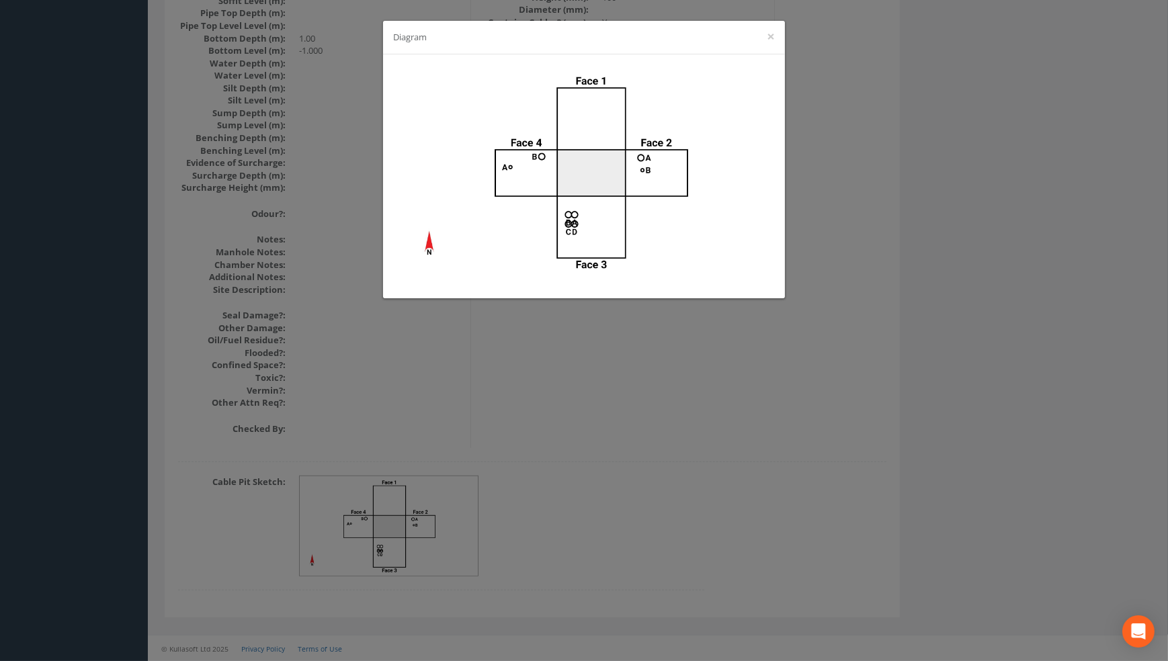
click at [529, 399] on div "Diagram ×" at bounding box center [584, 330] width 1168 height 661
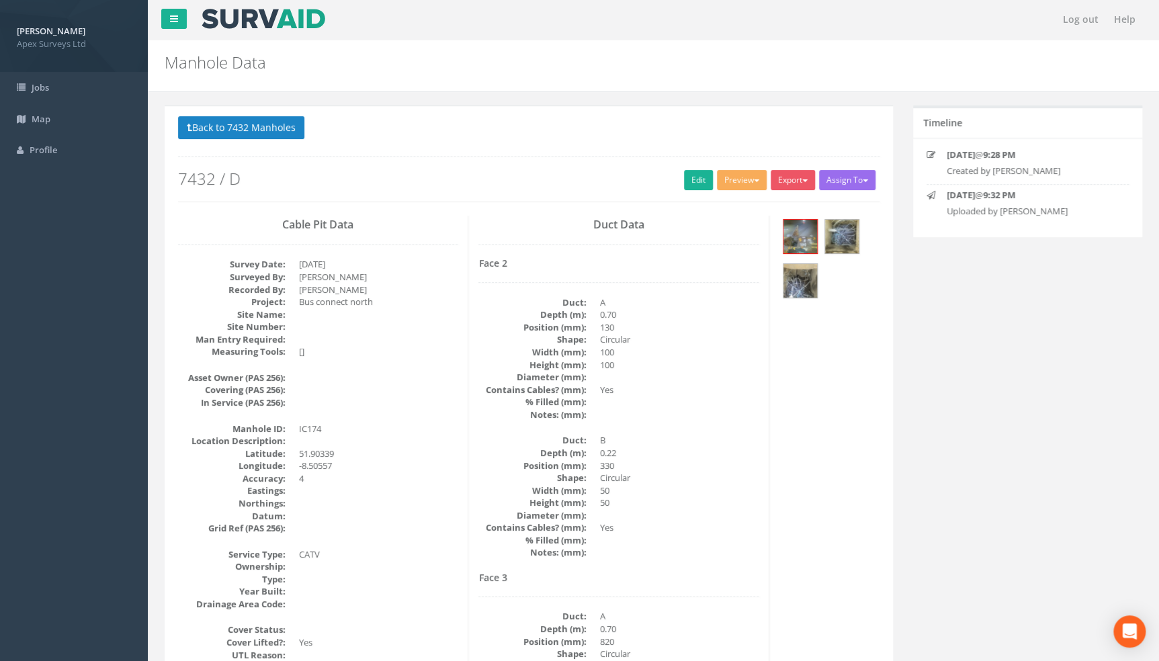
scroll to position [0, 0]
click at [697, 186] on link "Edit" at bounding box center [698, 181] width 29 height 20
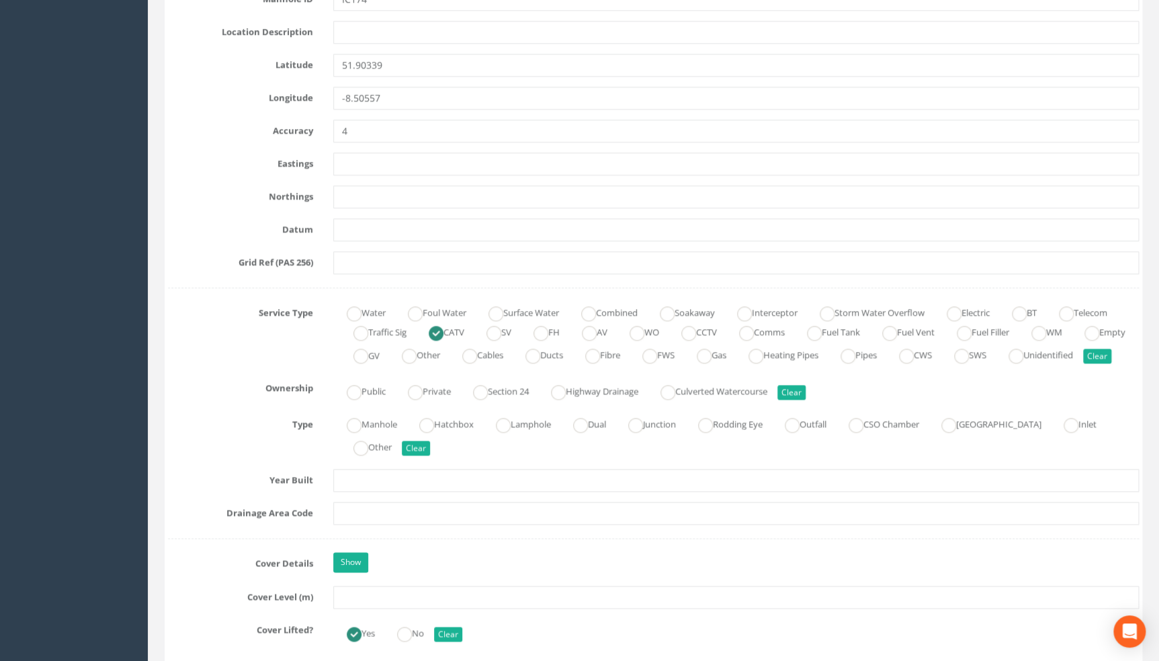
scroll to position [855, 0]
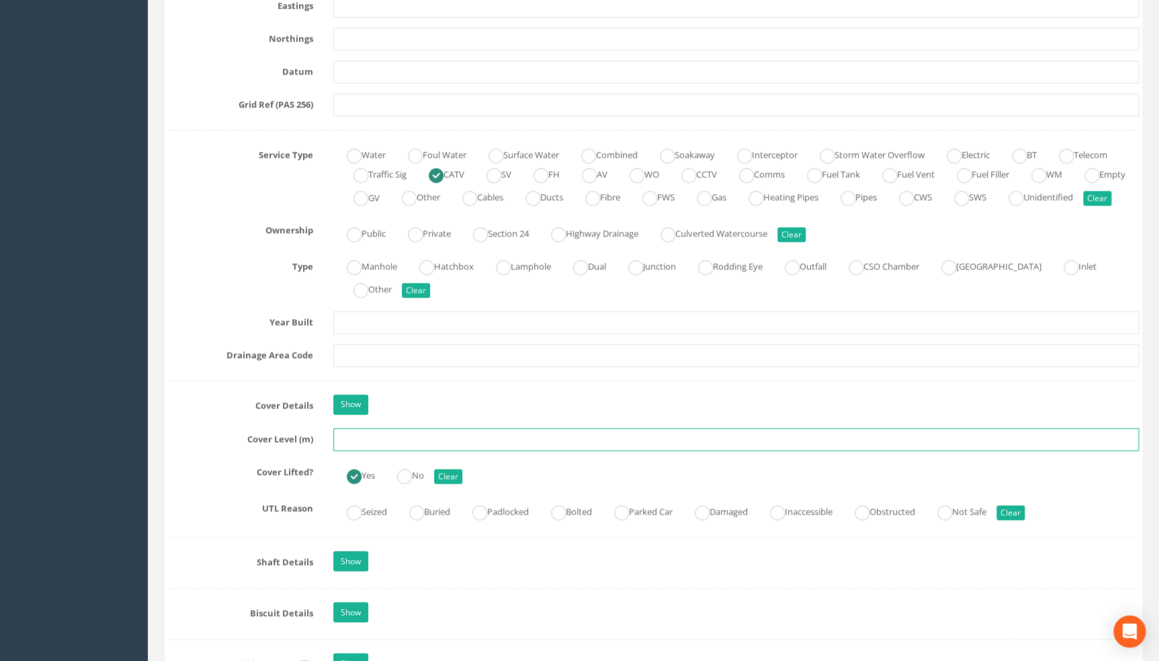
click at [355, 451] on input "text" at bounding box center [736, 439] width 806 height 23
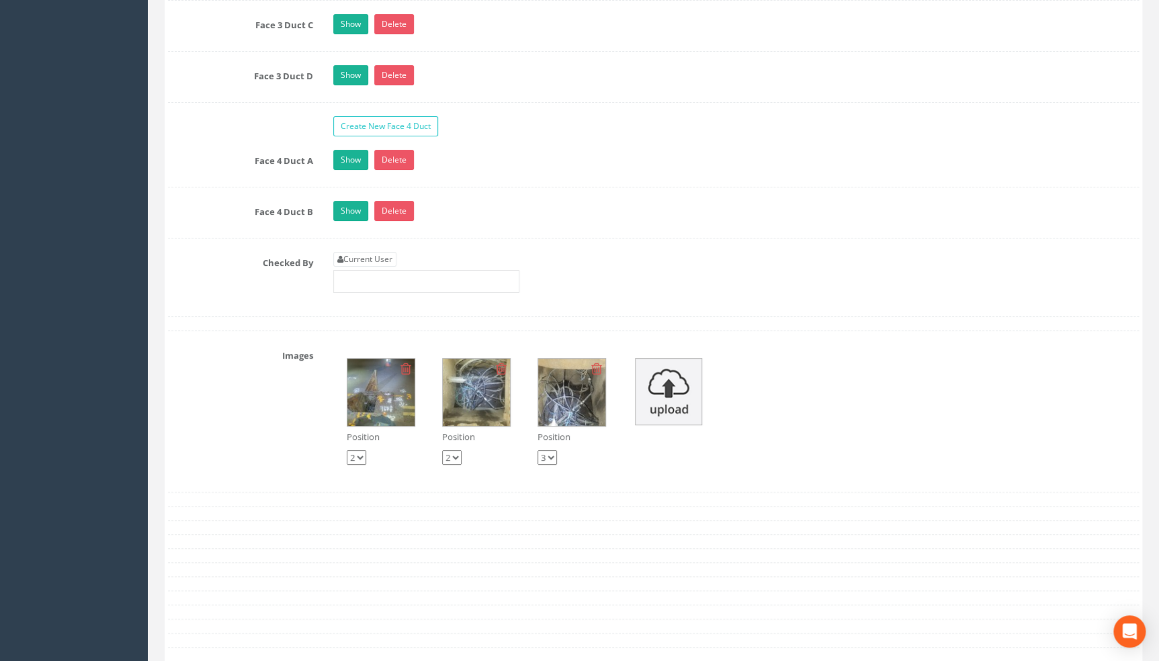
scroll to position [2626, 0]
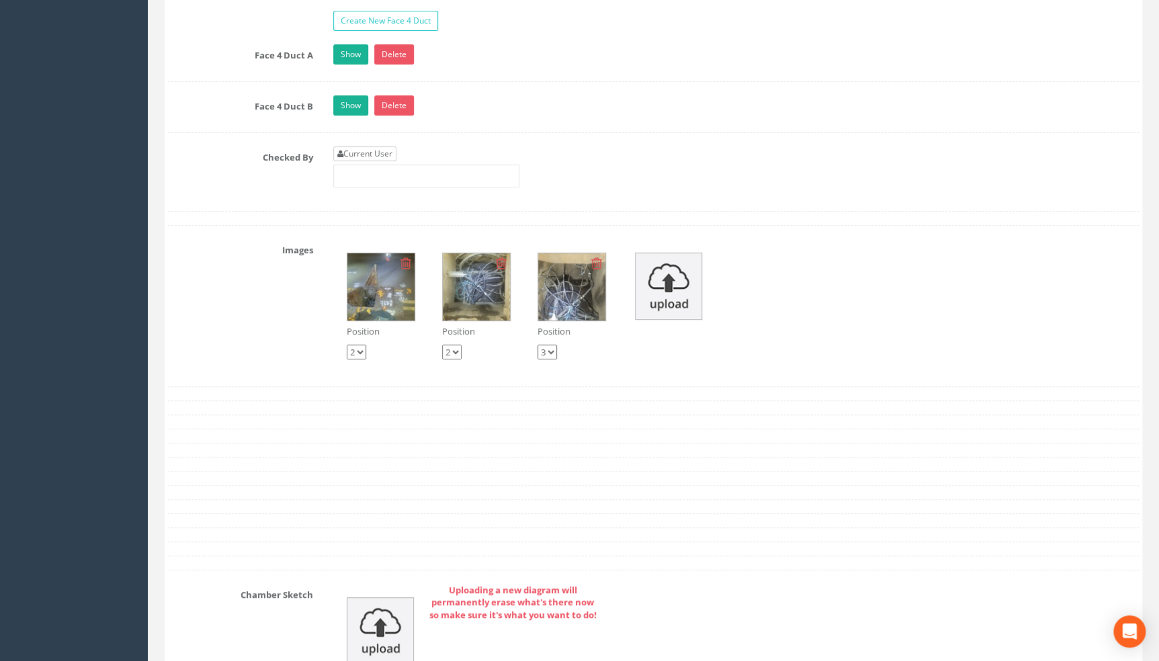
type input "109.64"
click at [383, 161] on link "Current User" at bounding box center [364, 153] width 63 height 15
type input "[PERSON_NAME]"
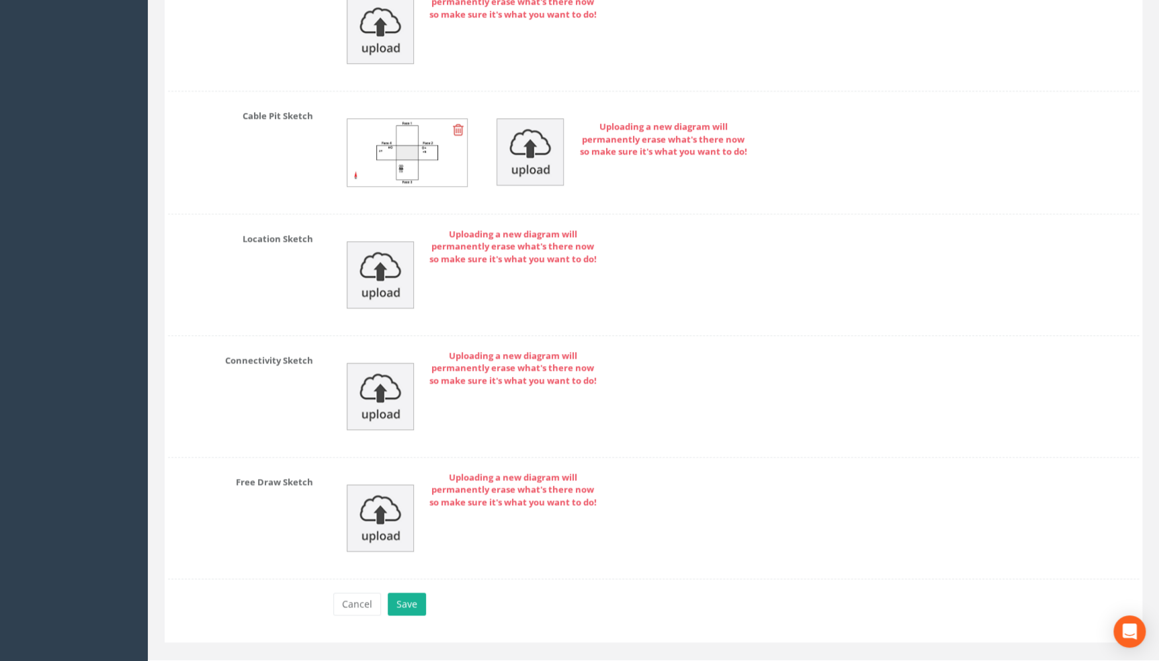
scroll to position [3265, 0]
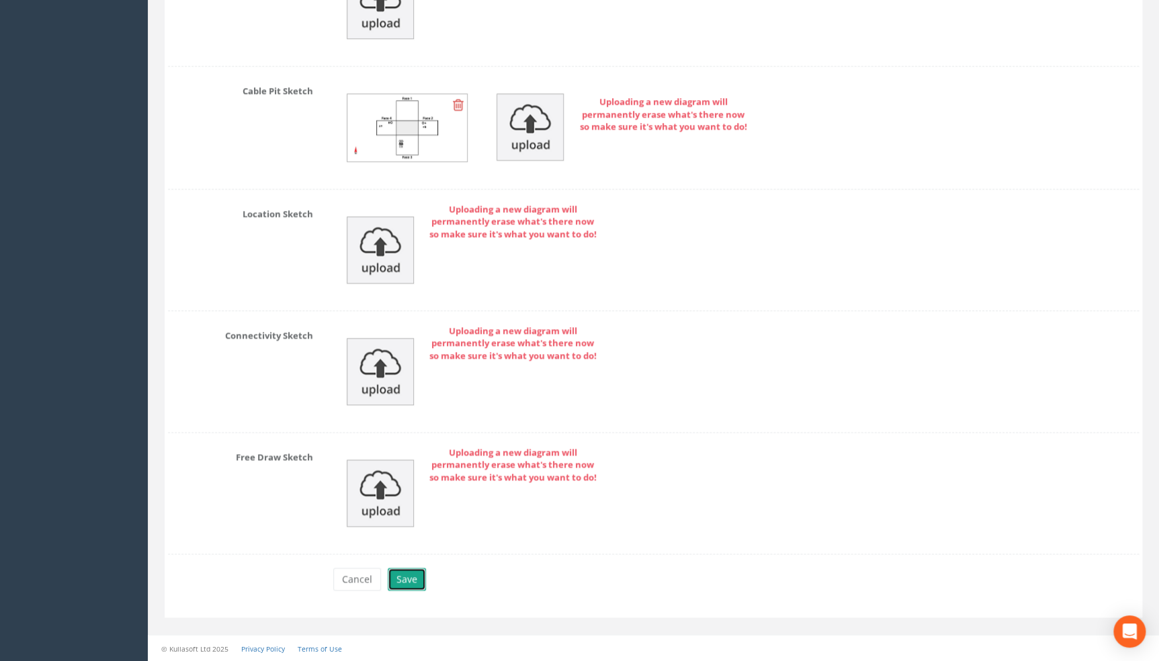
click at [411, 578] on button "Save" at bounding box center [407, 579] width 38 height 23
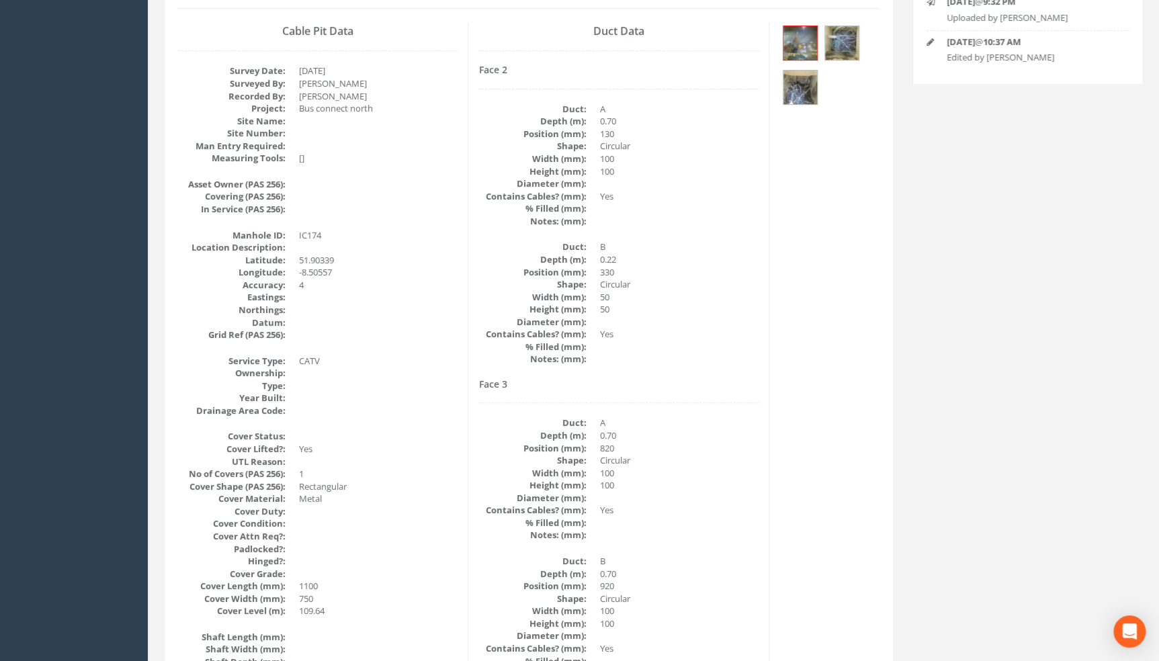
scroll to position [189, 0]
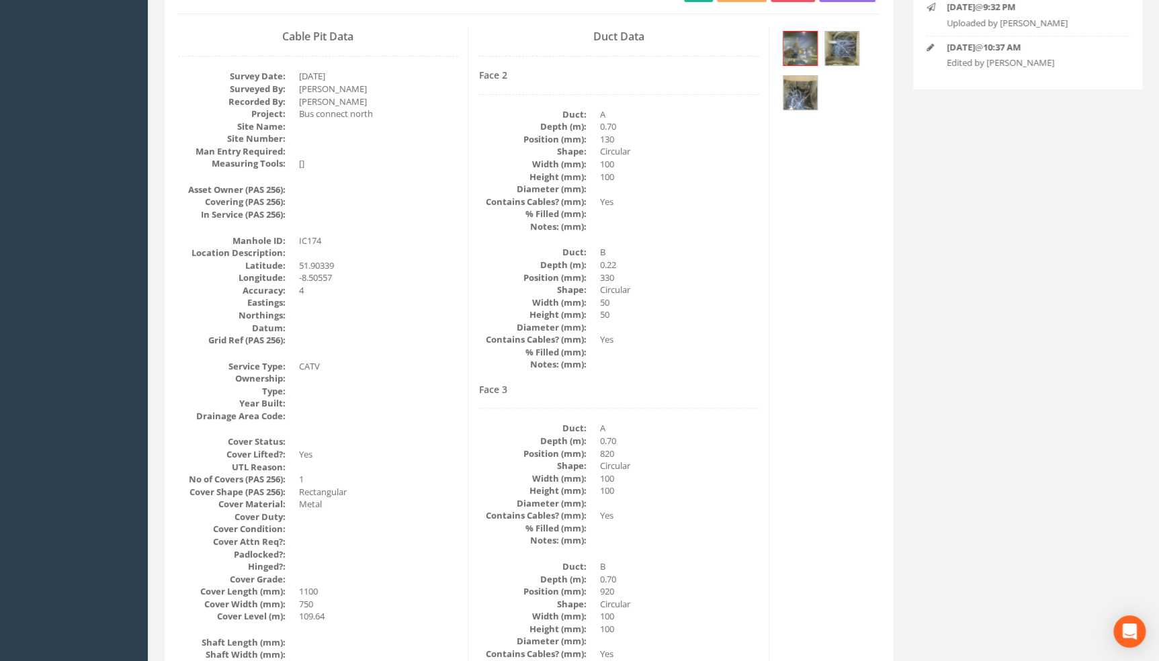
click at [685, 306] on dd "50" at bounding box center [678, 302] width 159 height 13
click at [853, 42] on img at bounding box center [842, 49] width 34 height 34
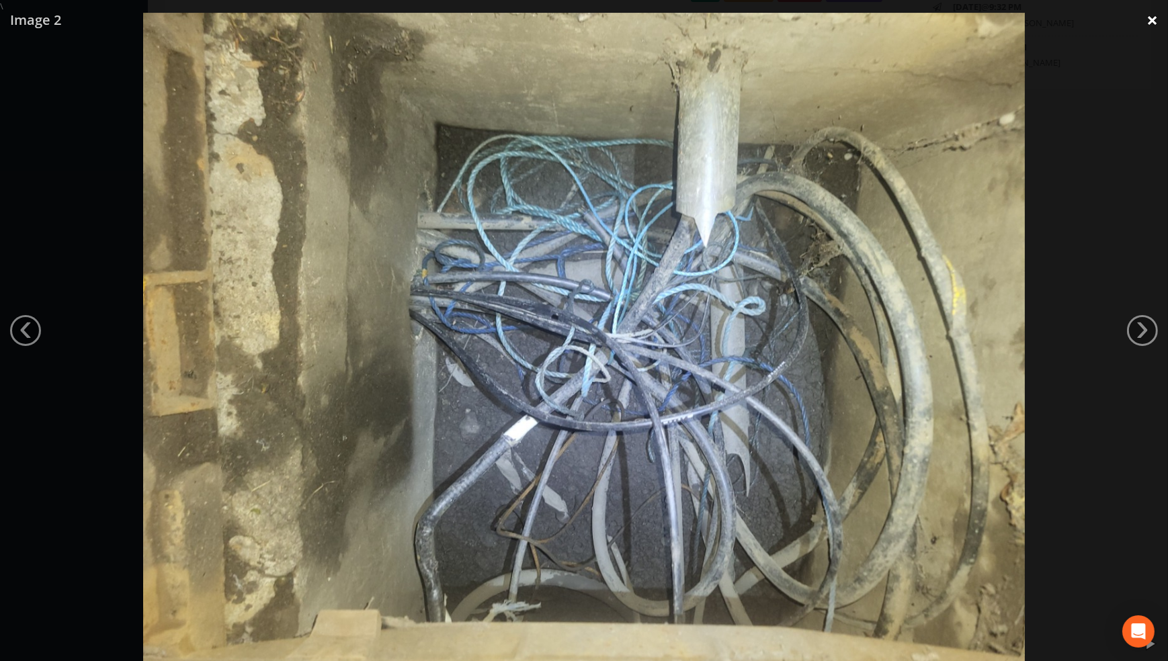
click at [1152, 13] on link "×" at bounding box center [1152, 20] width 32 height 40
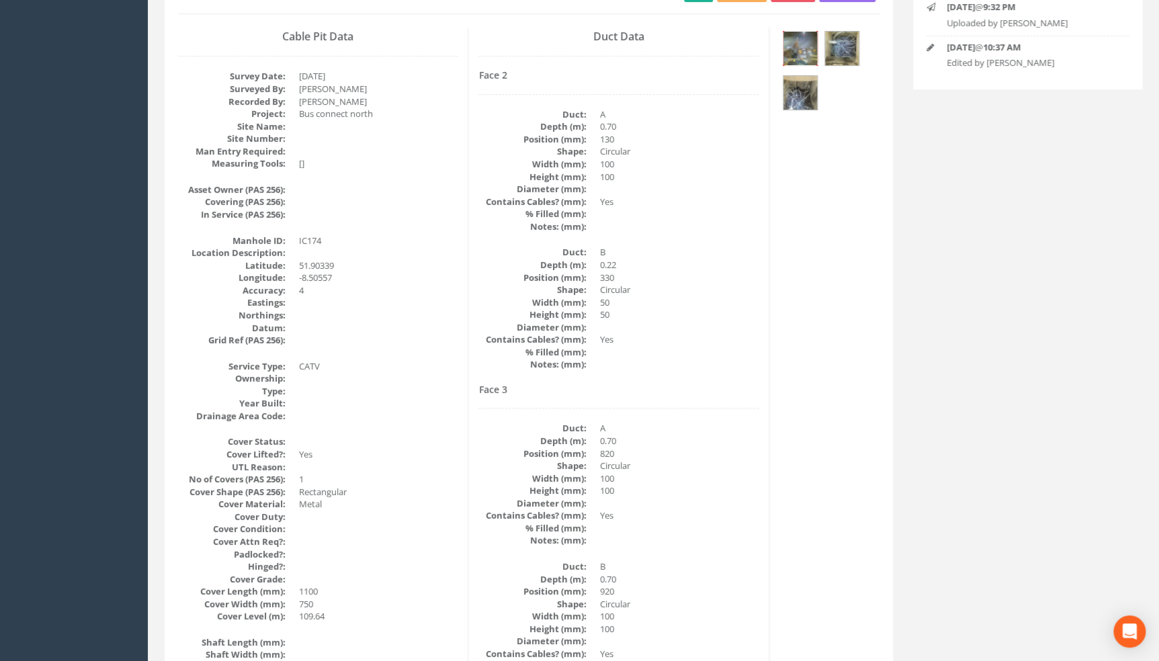
click at [802, 41] on img at bounding box center [800, 49] width 34 height 34
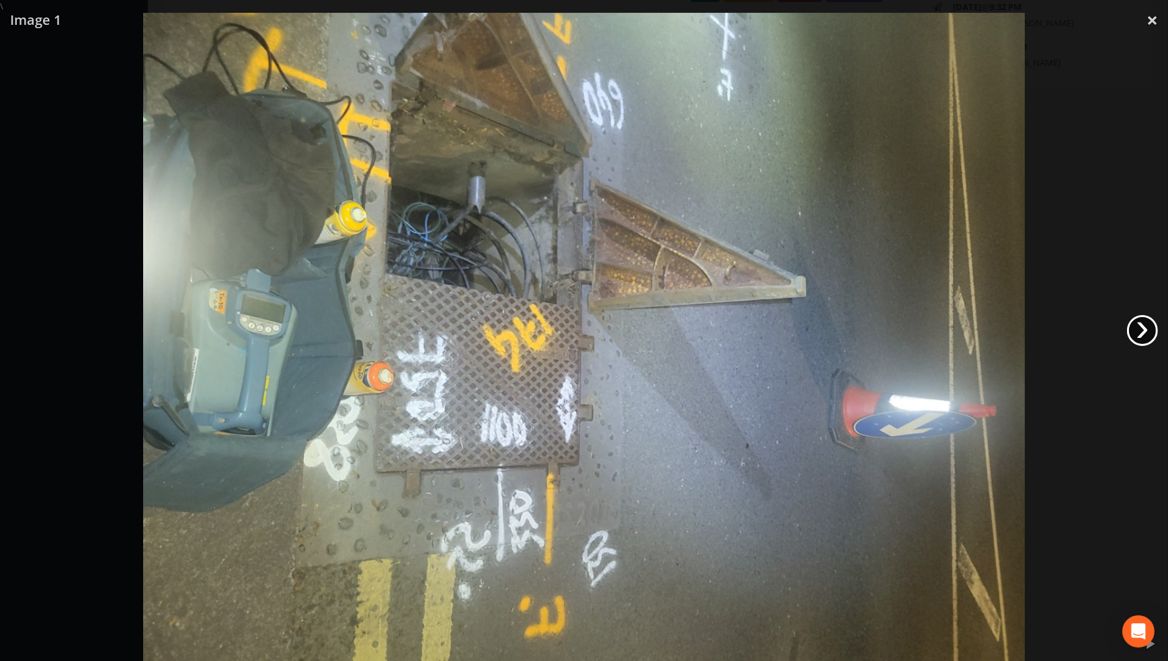
click at [1149, 331] on link "›" at bounding box center [1142, 330] width 31 height 31
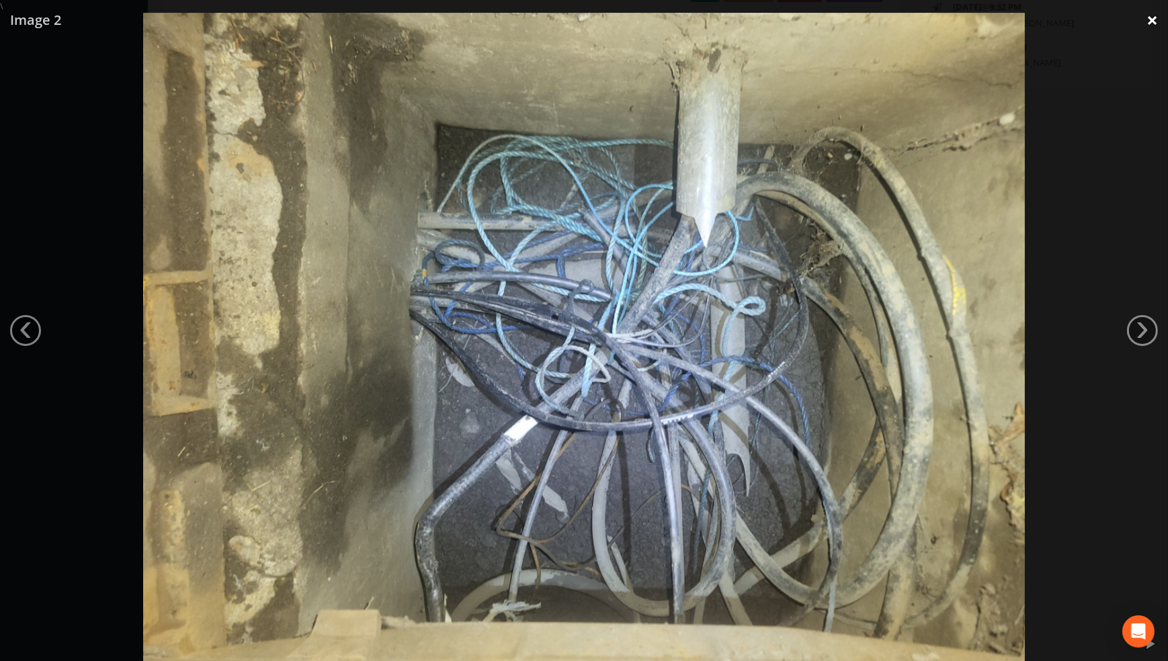
click at [1152, 15] on link "×" at bounding box center [1152, 20] width 32 height 40
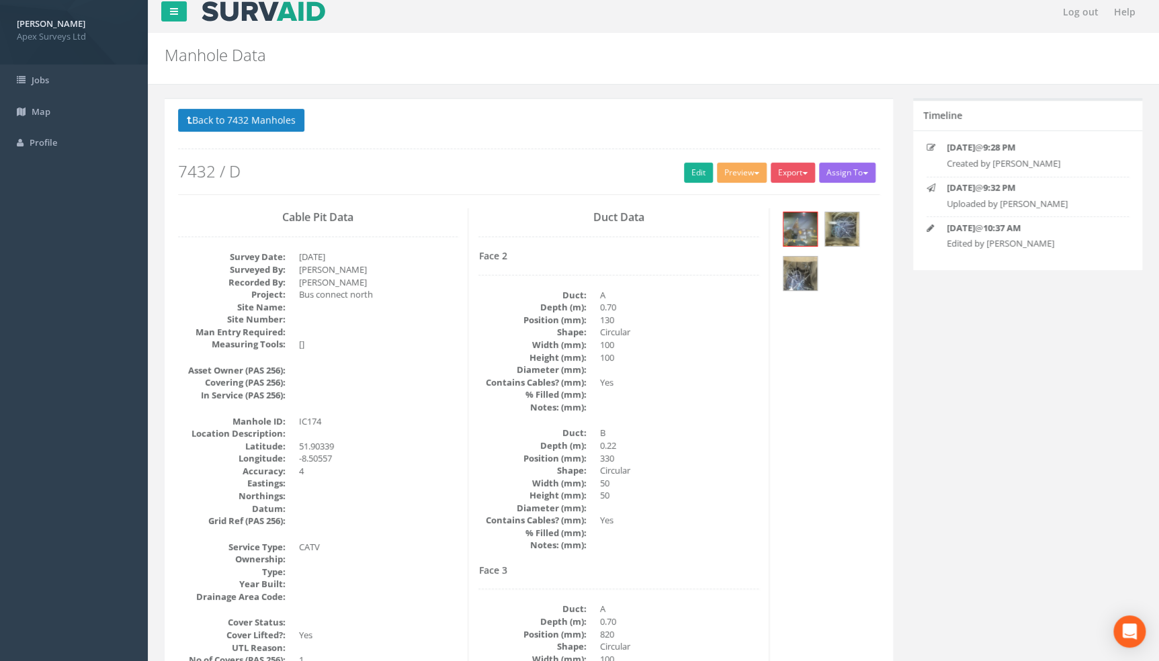
scroll to position [0, 0]
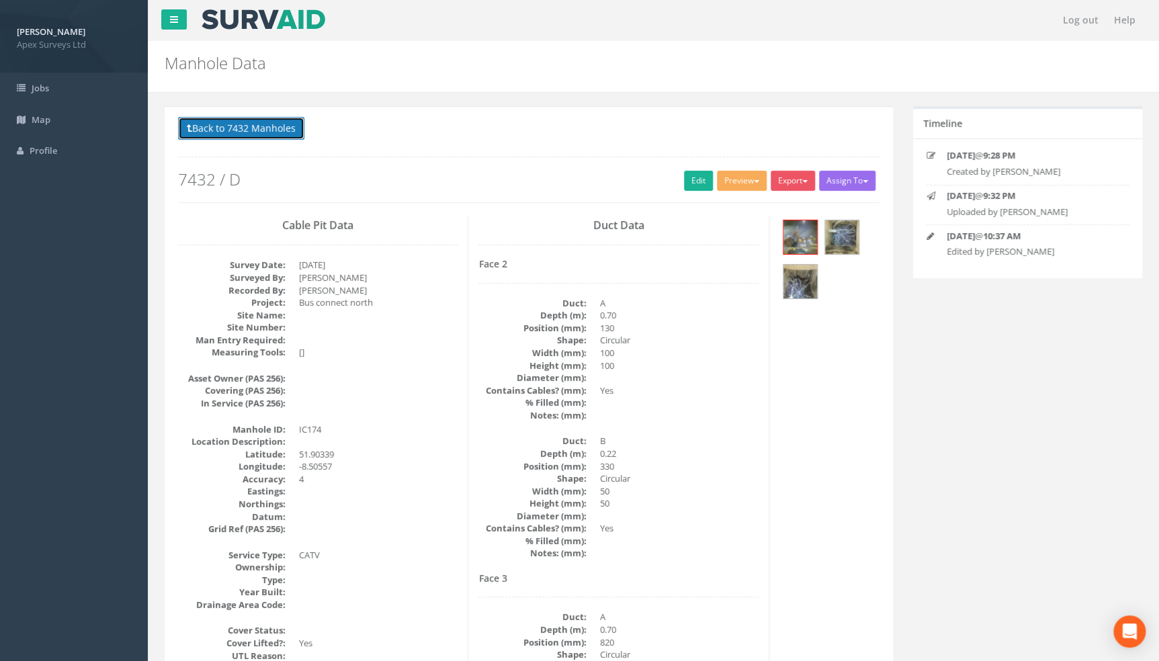
click at [241, 128] on button "Back to 7432 Manholes" at bounding box center [241, 128] width 126 height 23
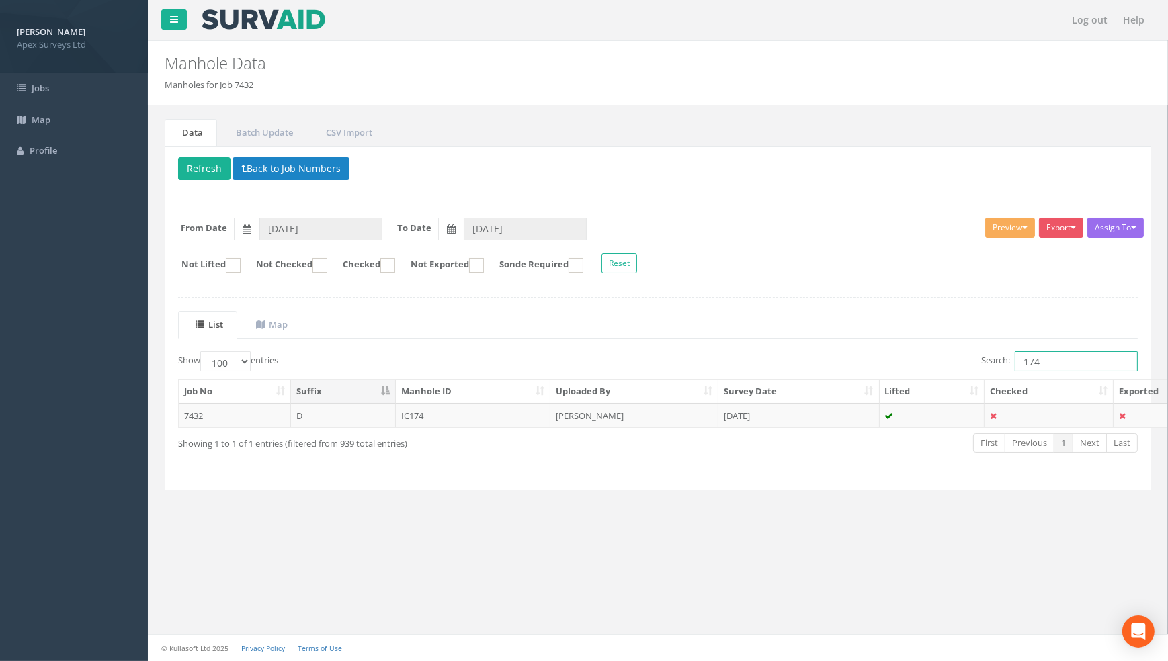
click at [1055, 362] on input "174" at bounding box center [1076, 361] width 123 height 20
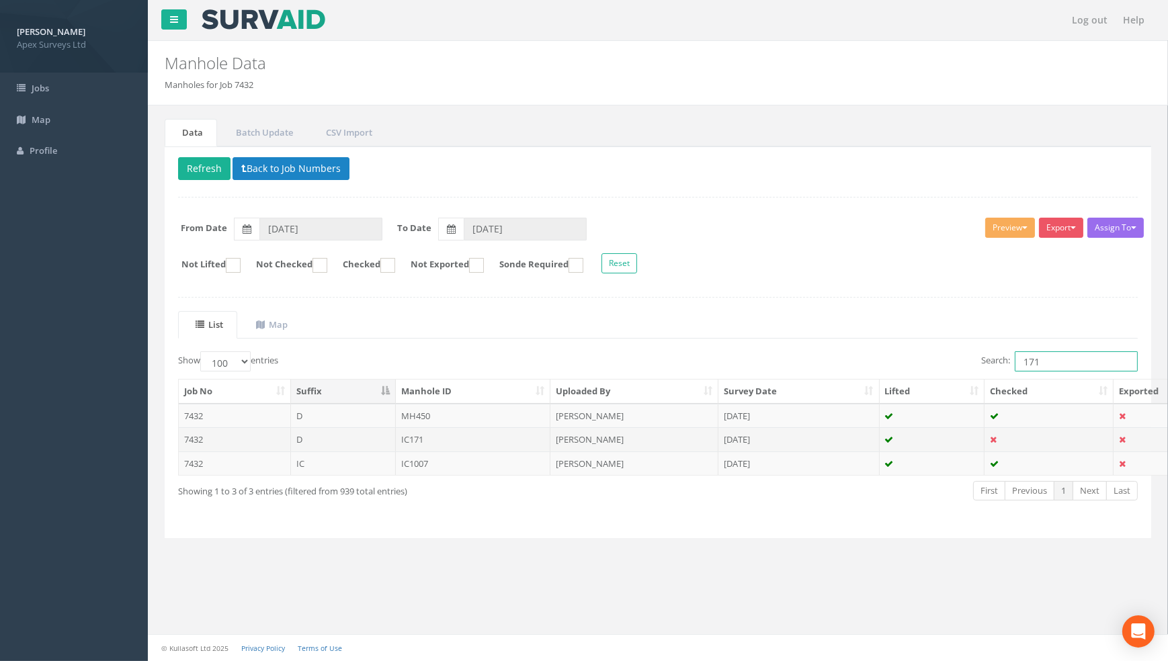
type input "171"
click at [409, 439] on td "IC171" at bounding box center [473, 439] width 155 height 24
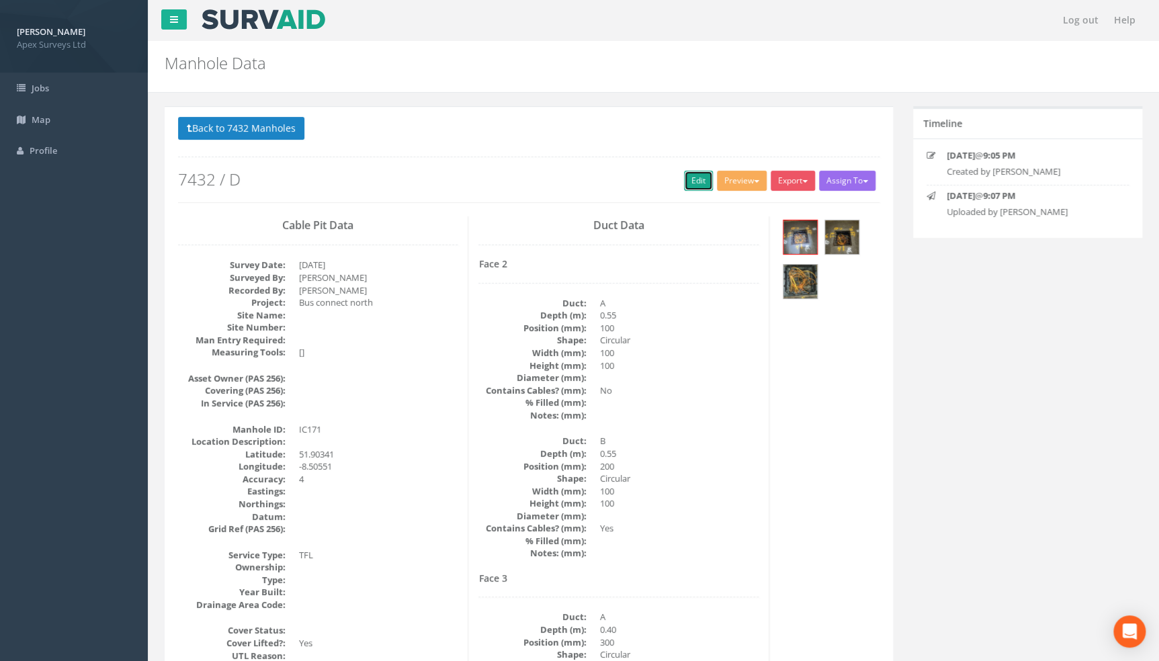
click at [685, 181] on link "Edit" at bounding box center [698, 181] width 29 height 20
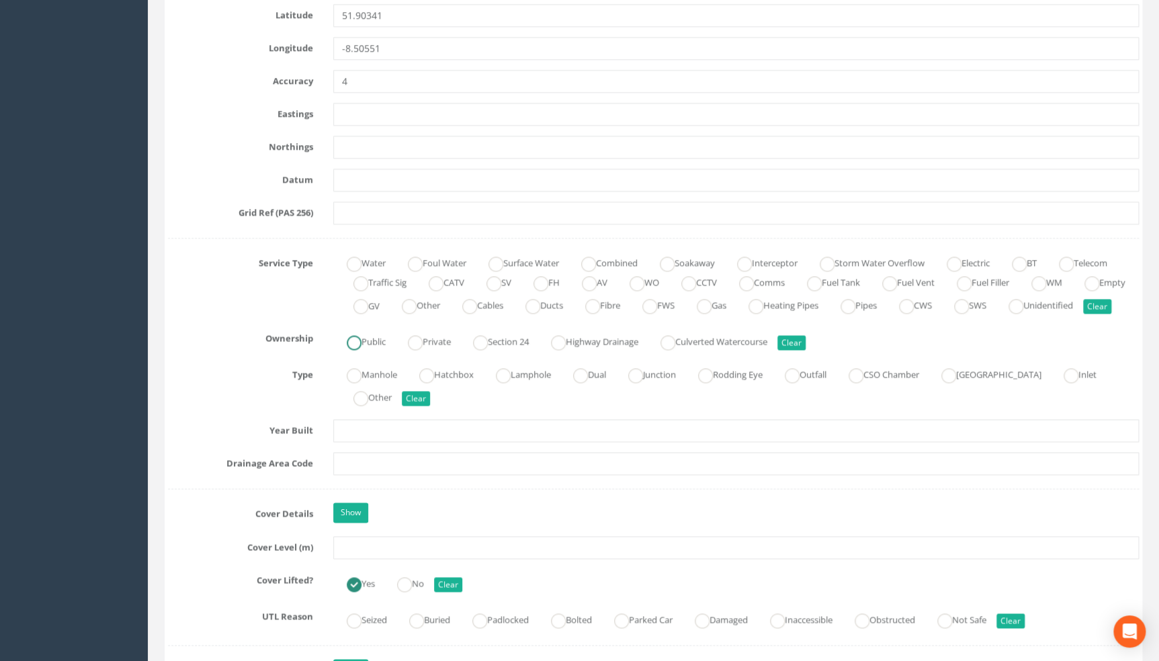
scroll to position [916, 0]
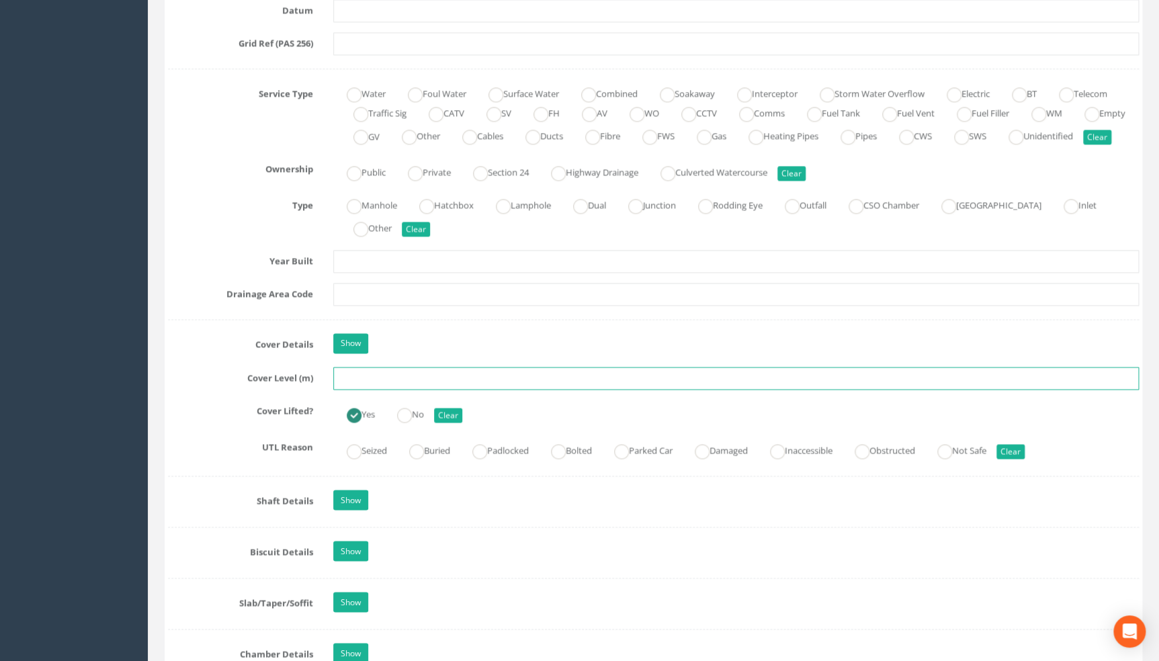
click at [356, 390] on input "text" at bounding box center [736, 378] width 806 height 23
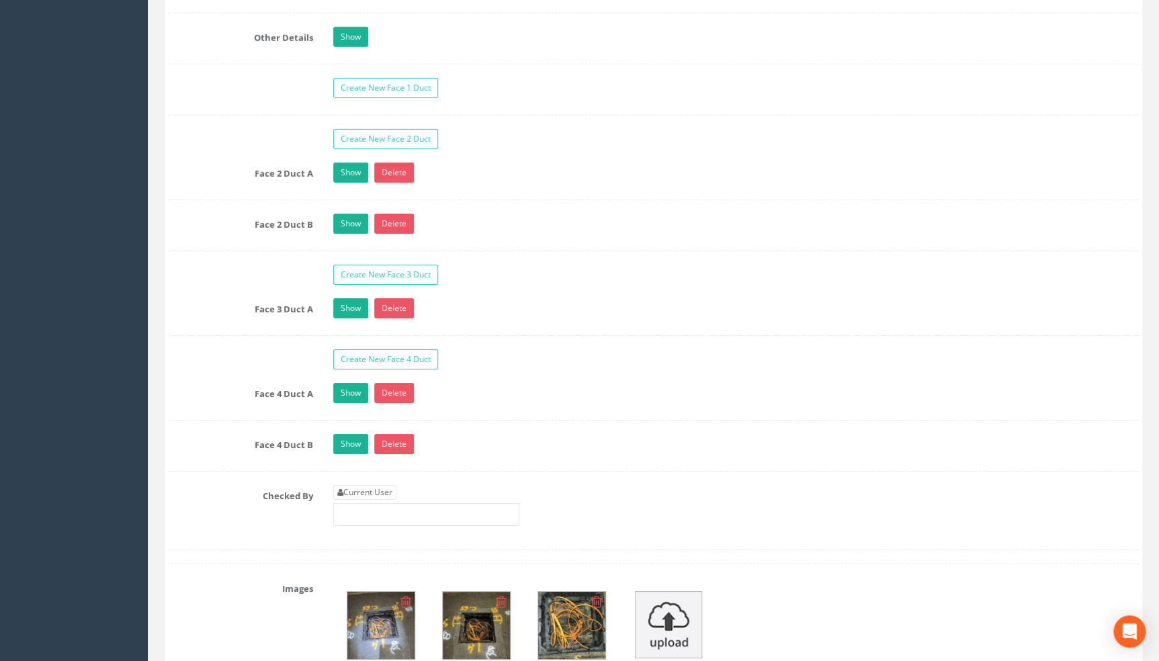
scroll to position [2321, 0]
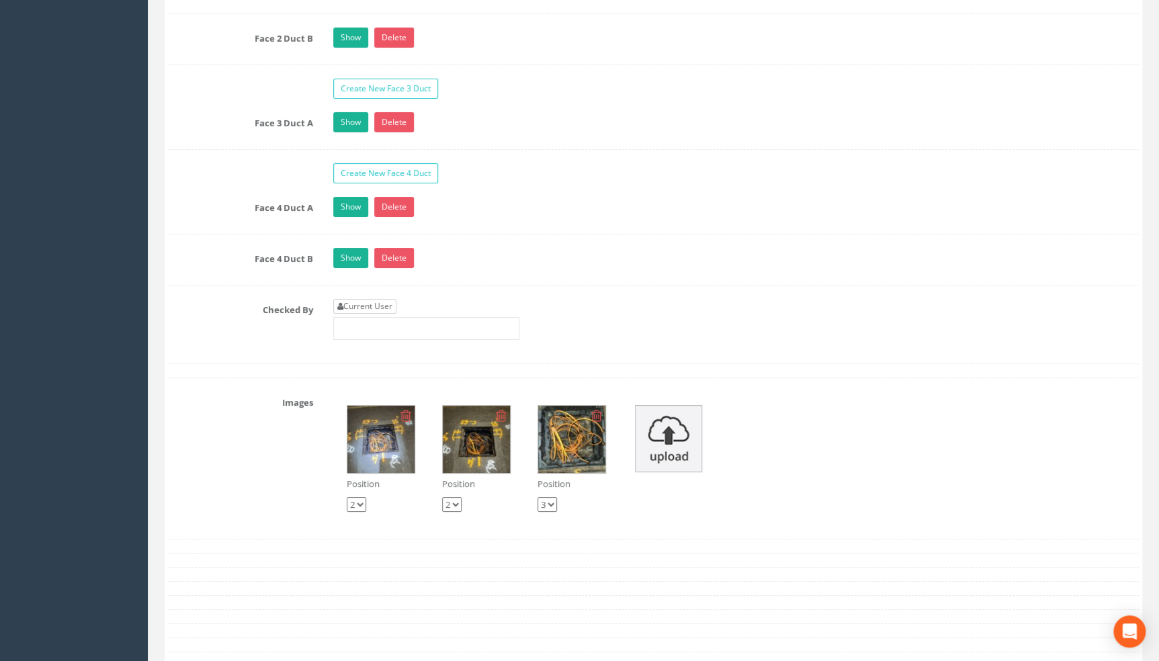
type input "109.83"
click at [370, 314] on link "Current User" at bounding box center [364, 306] width 63 height 15
type input "[PERSON_NAME]"
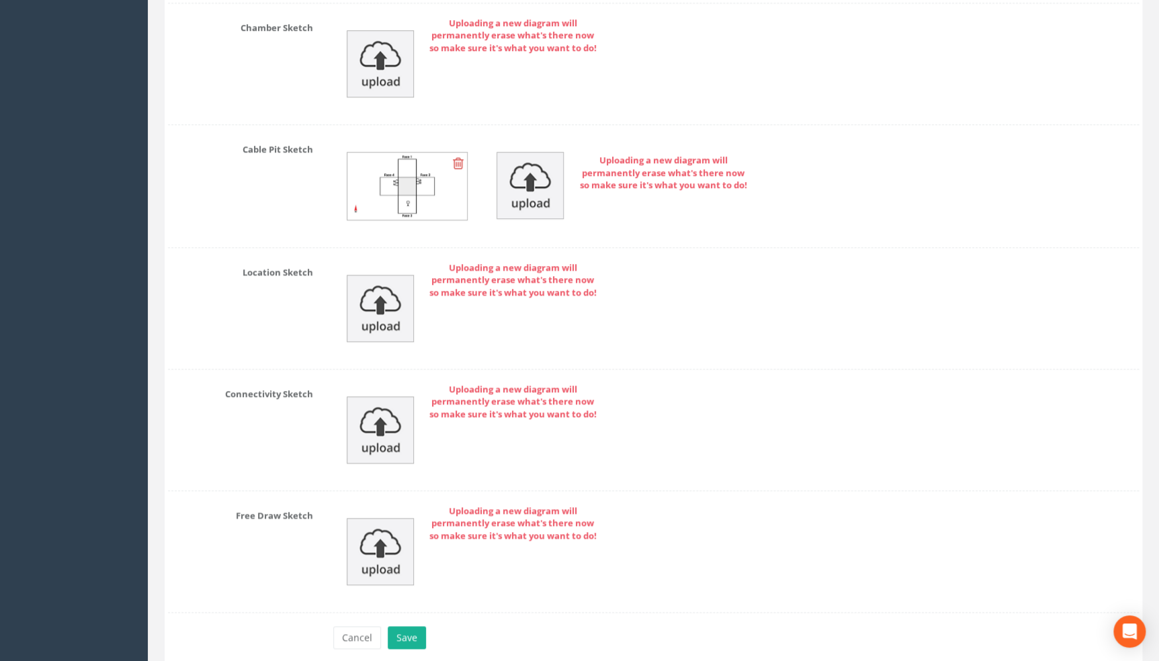
scroll to position [3112, 0]
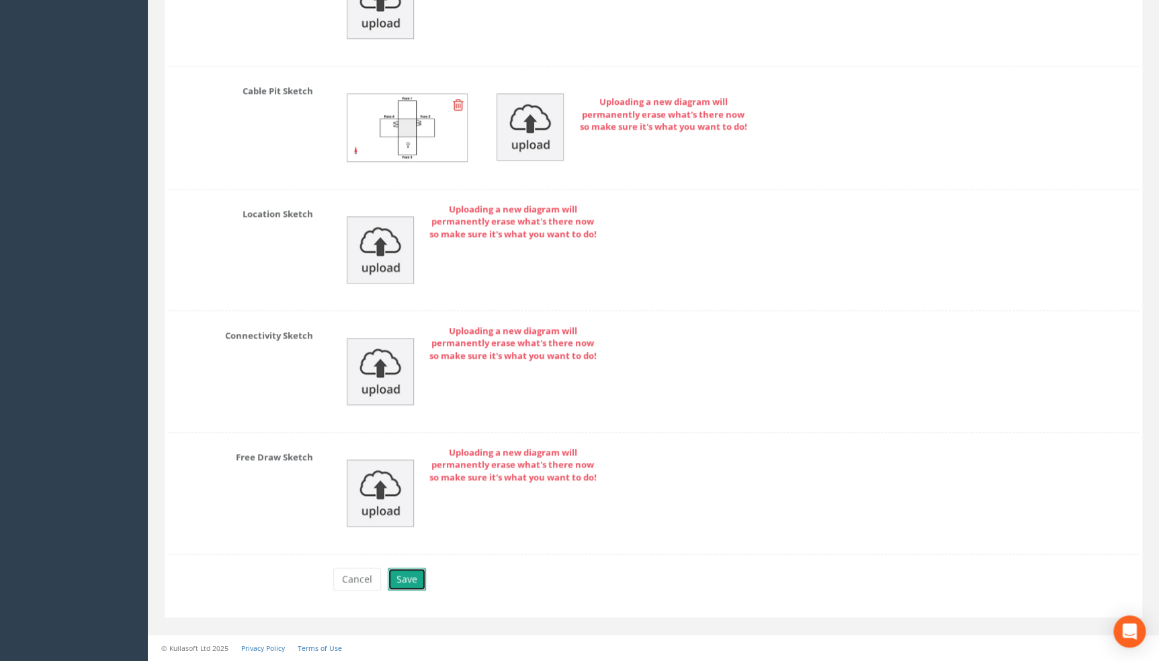
click at [405, 581] on button "Save" at bounding box center [407, 579] width 38 height 23
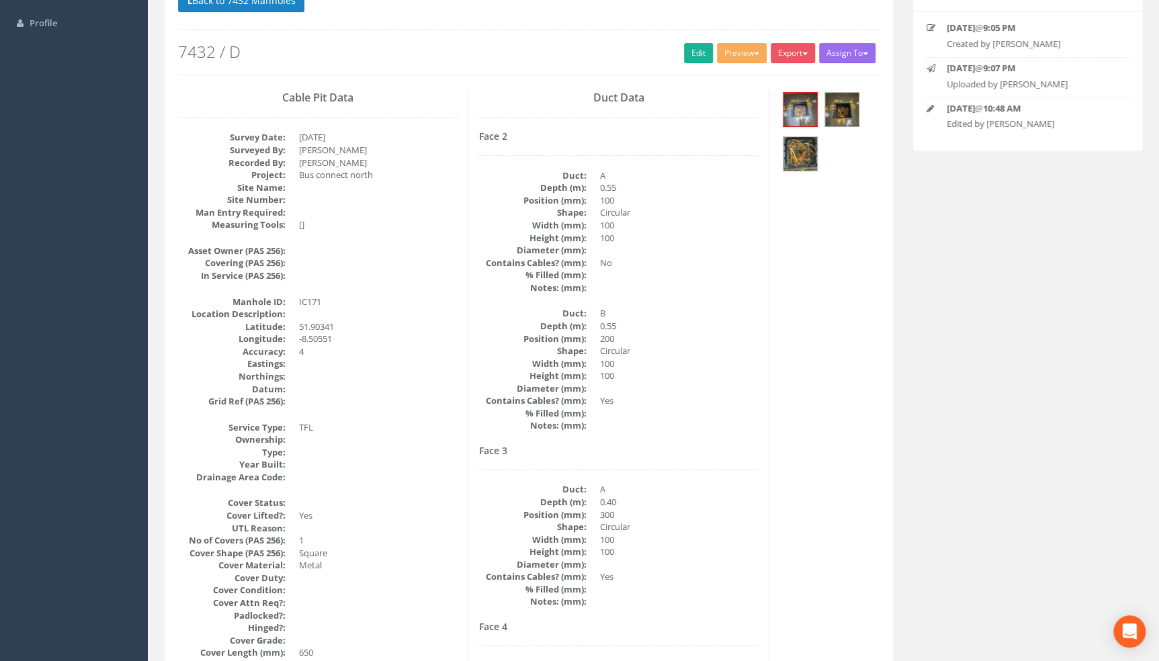
scroll to position [0, 0]
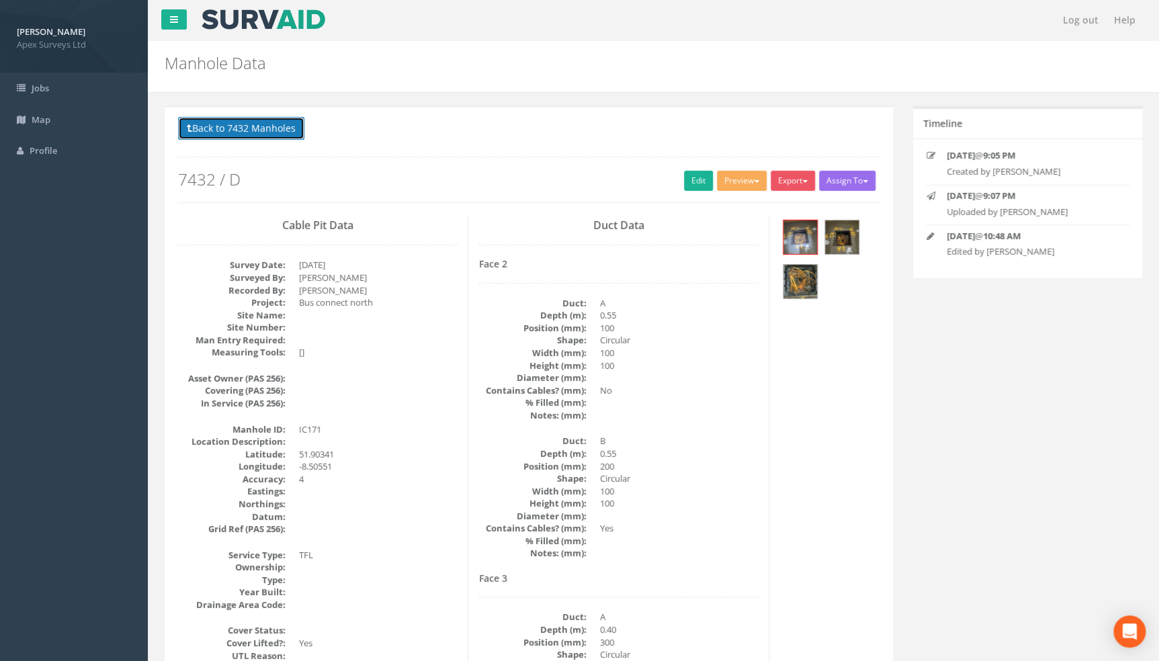
click at [269, 126] on button "Back to 7432 Manholes" at bounding box center [241, 128] width 126 height 23
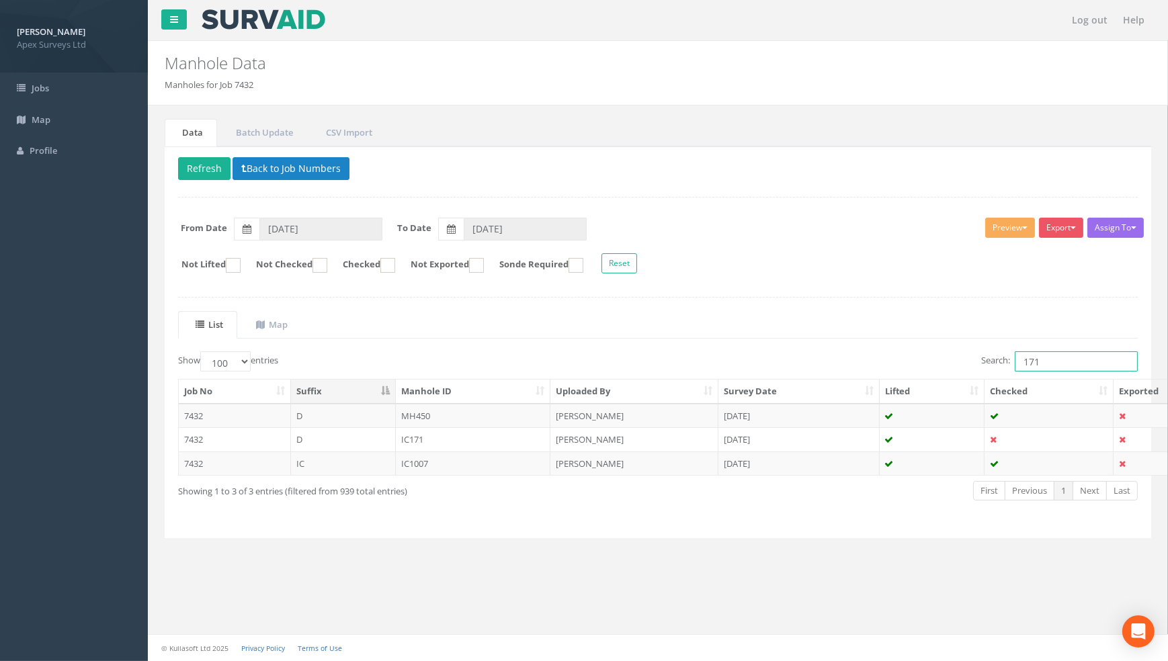
click at [1077, 360] on input "171" at bounding box center [1076, 361] width 123 height 20
type input "172"
click at [415, 464] on td "IC172" at bounding box center [473, 464] width 155 height 24
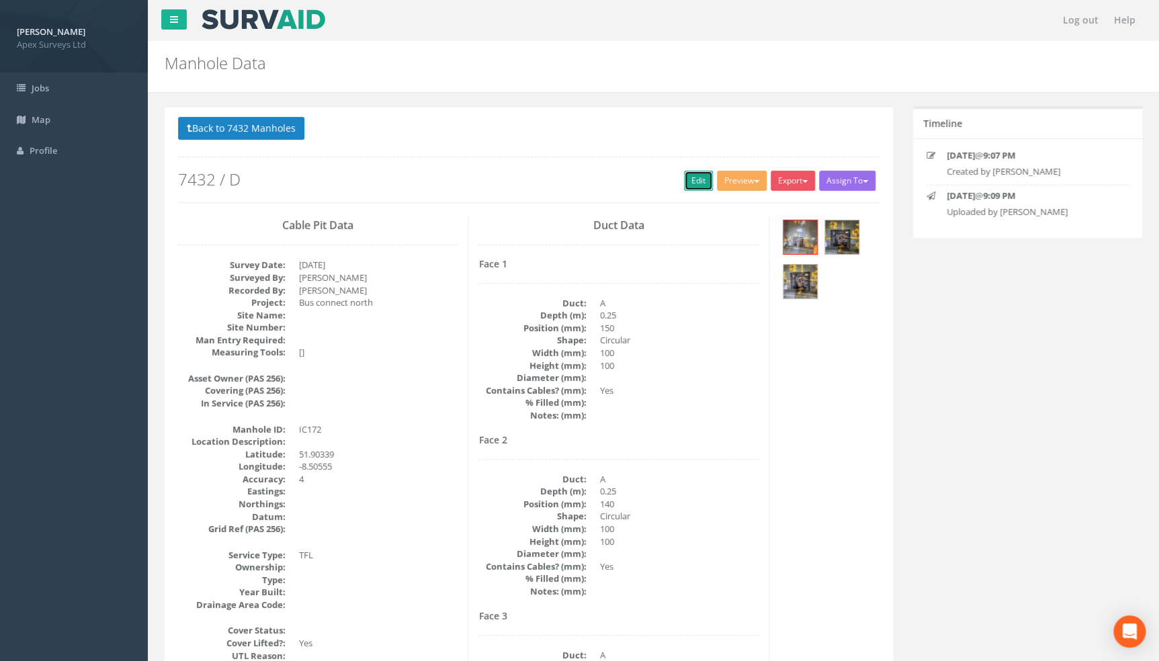
click at [691, 179] on link "Edit" at bounding box center [698, 181] width 29 height 20
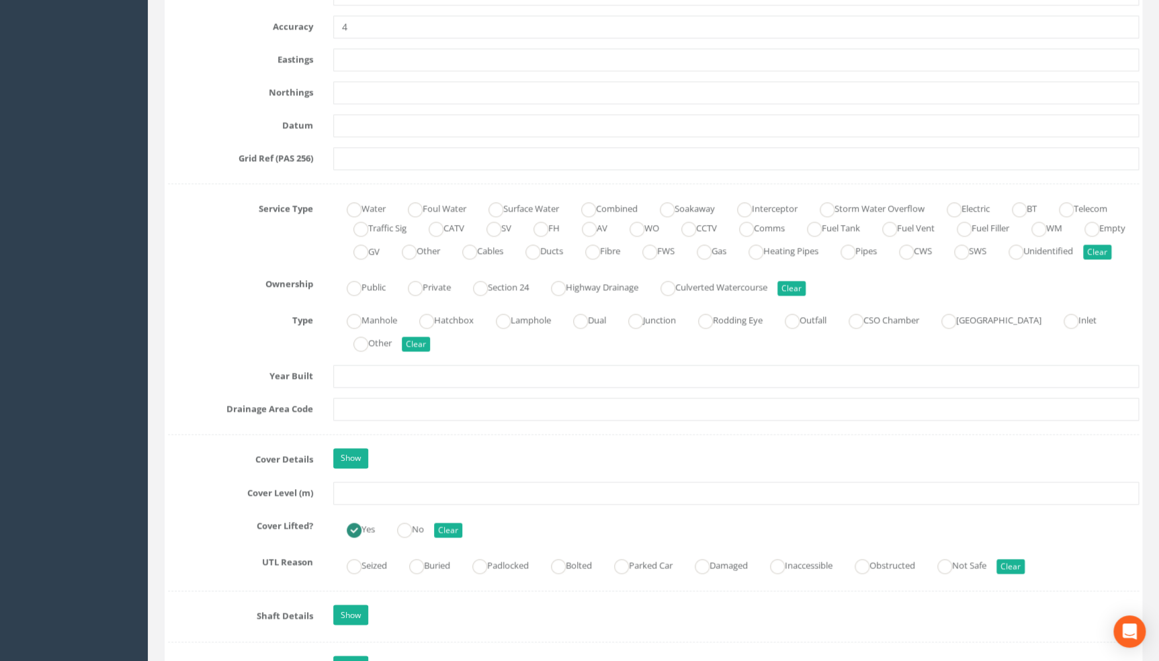
scroll to position [916, 0]
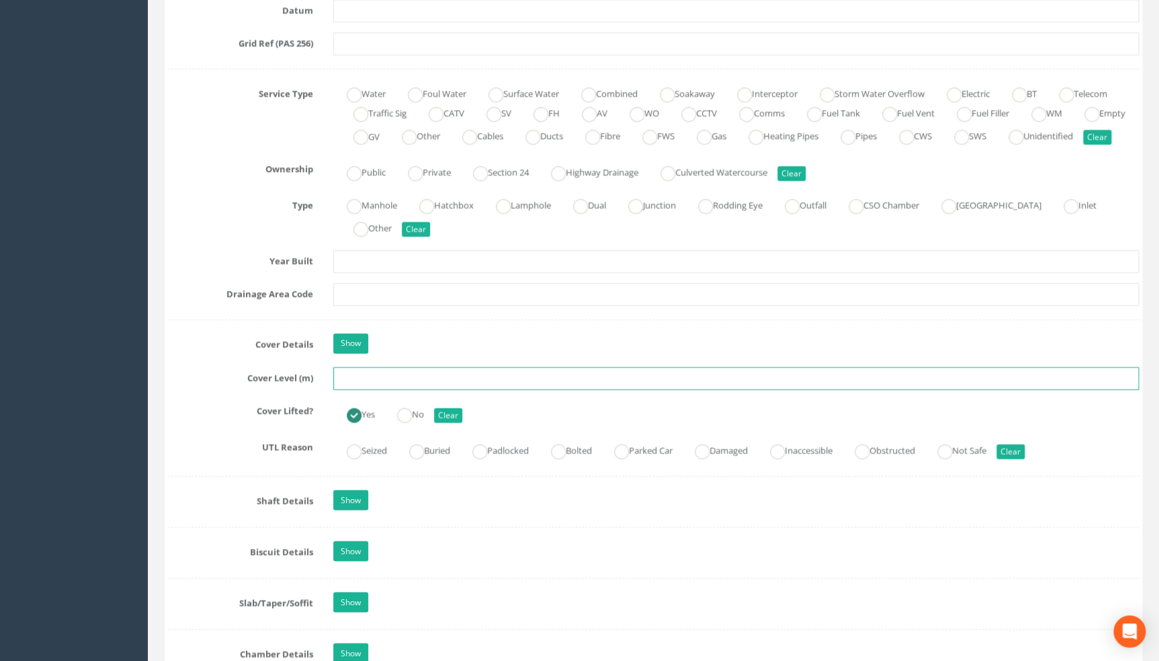
click at [388, 390] on input "text" at bounding box center [736, 378] width 806 height 23
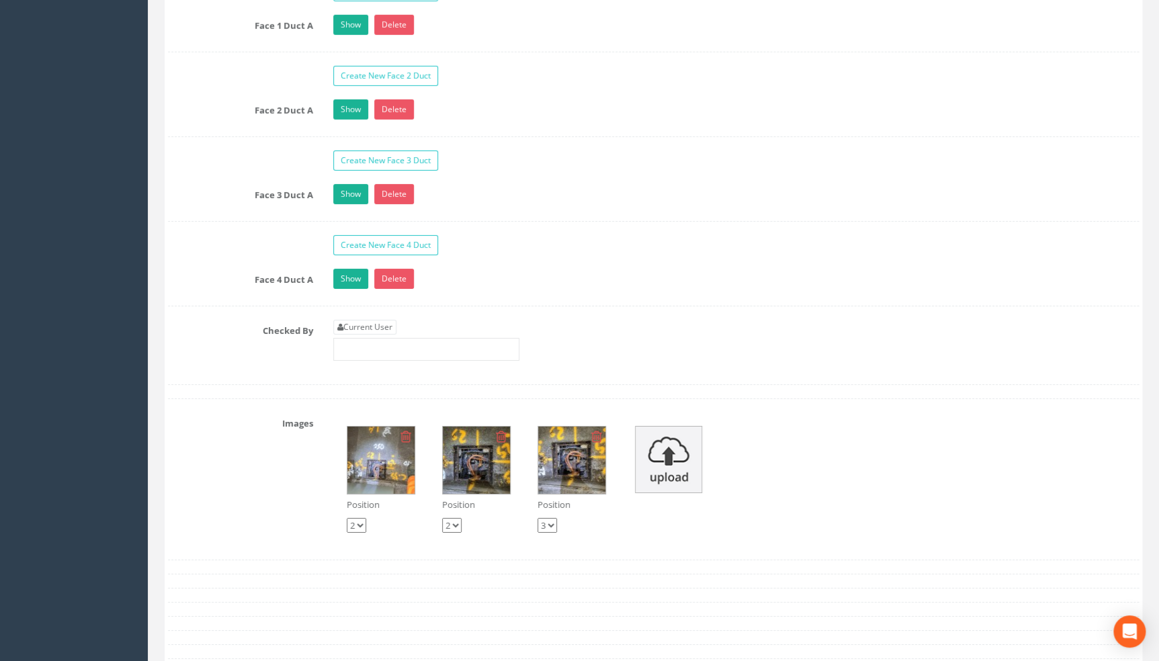
scroll to position [2443, 0]
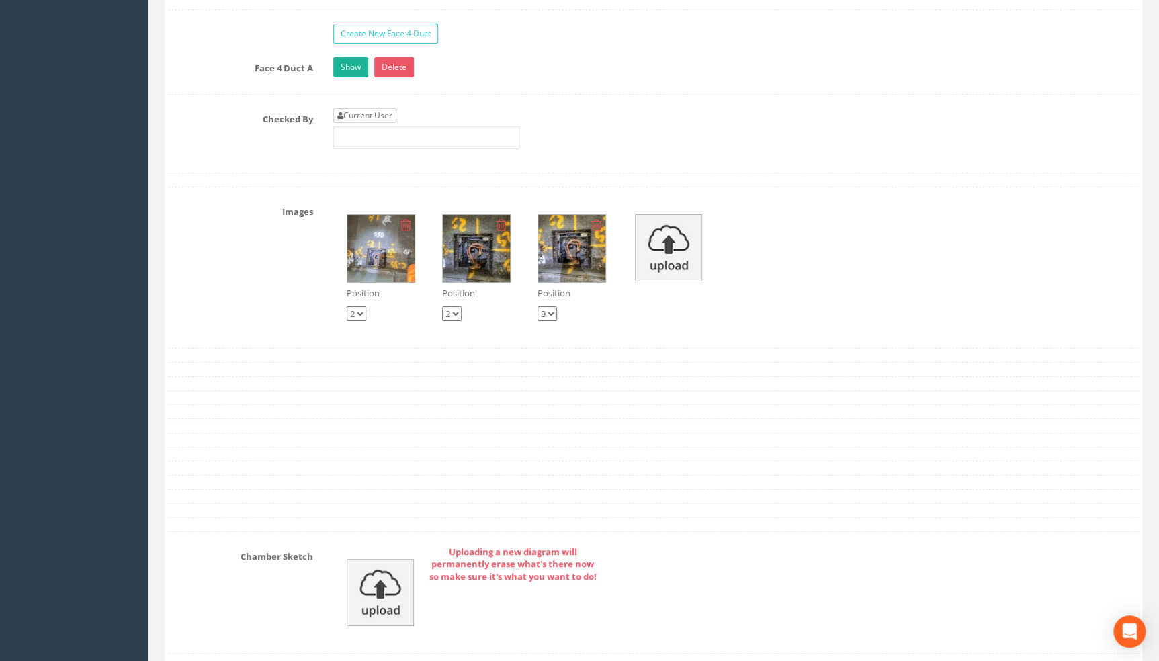
type input "109.85"
click at [390, 123] on link "Current User" at bounding box center [364, 115] width 63 height 15
type input "[PERSON_NAME]"
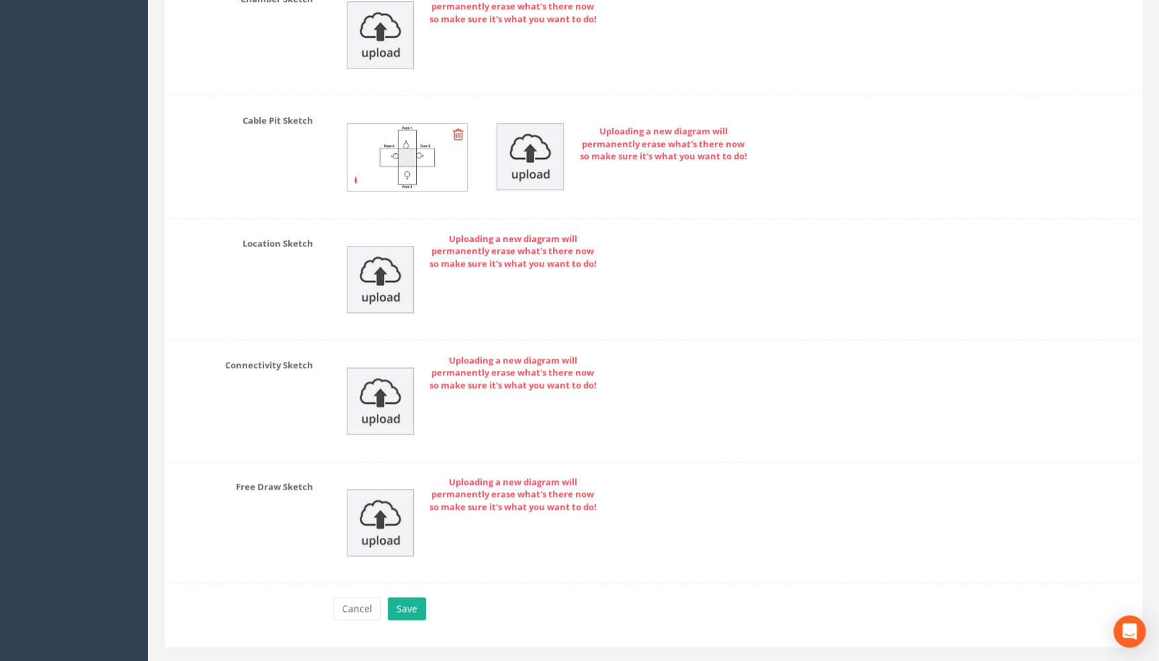
scroll to position [3044, 0]
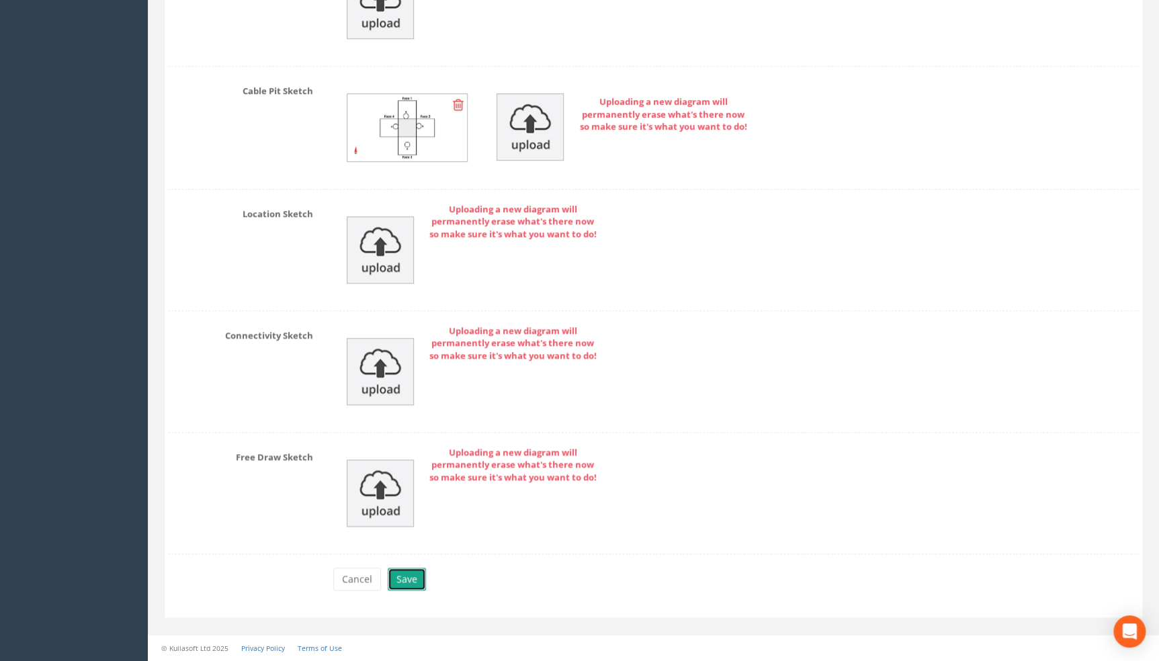
click at [403, 579] on button "Save" at bounding box center [407, 579] width 38 height 23
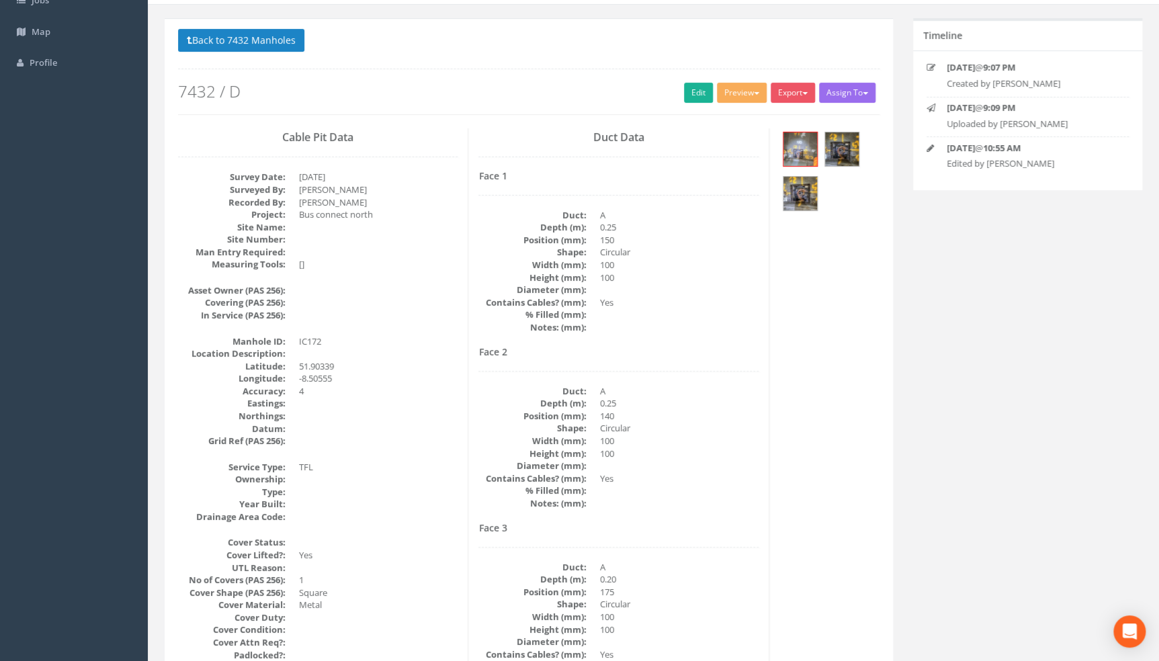
scroll to position [0, 0]
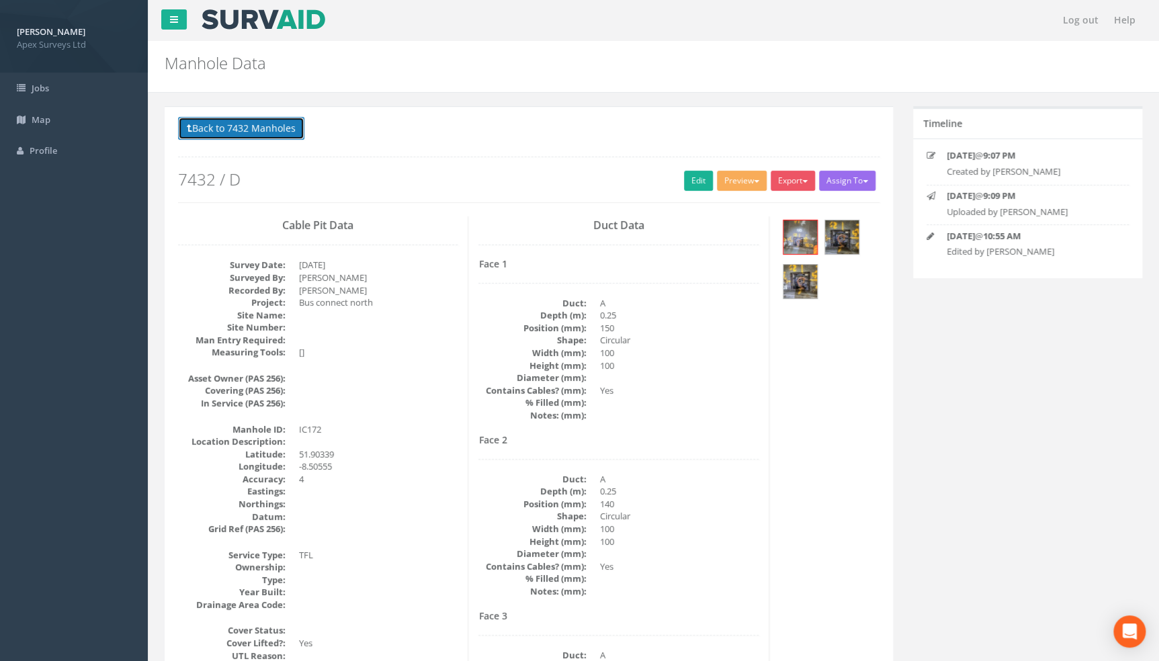
click at [261, 125] on button "Back to 7432 Manholes" at bounding box center [241, 128] width 126 height 23
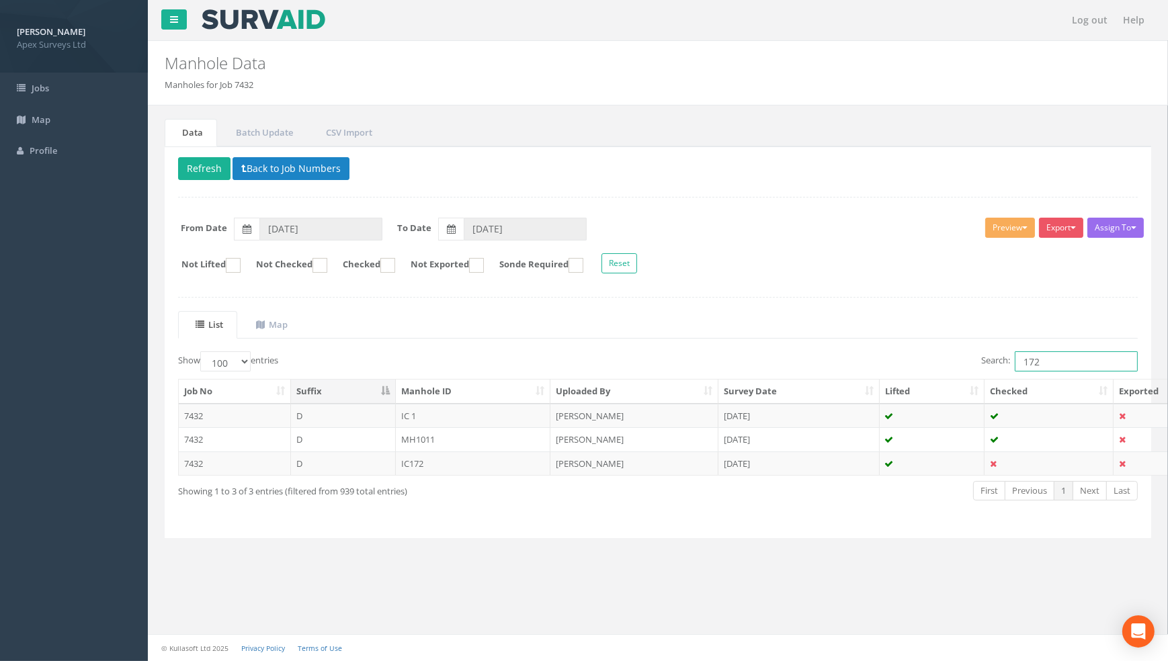
click at [994, 363] on label "Search: 172" at bounding box center [1059, 361] width 157 height 20
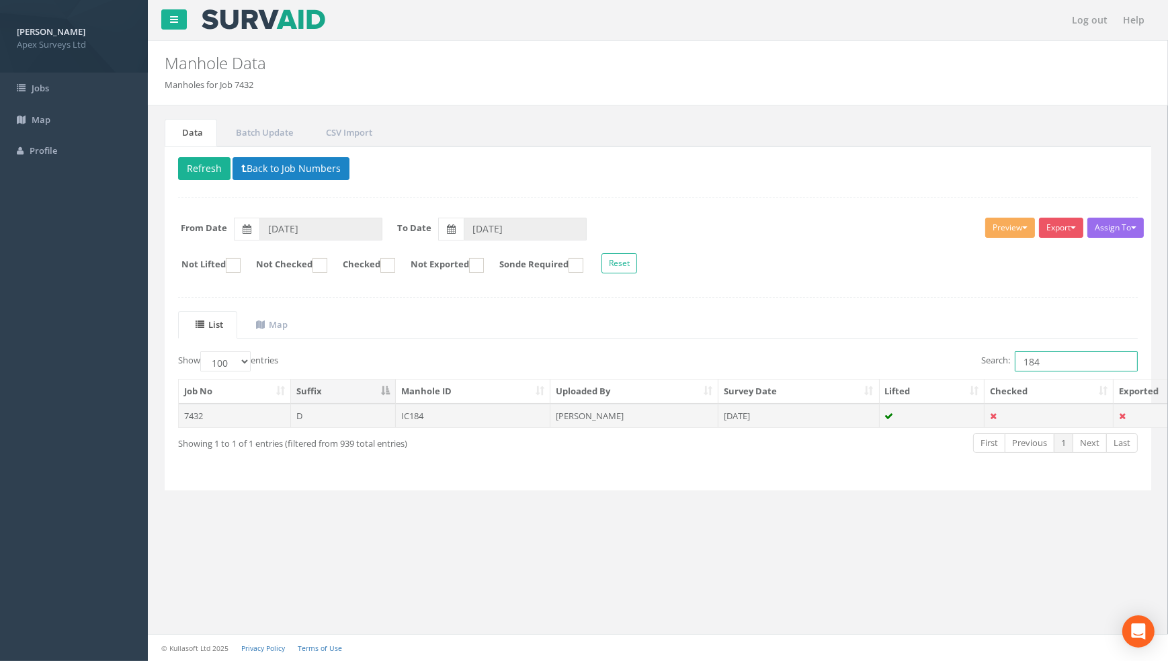
type input "184"
click at [412, 413] on td "IC184" at bounding box center [473, 416] width 155 height 24
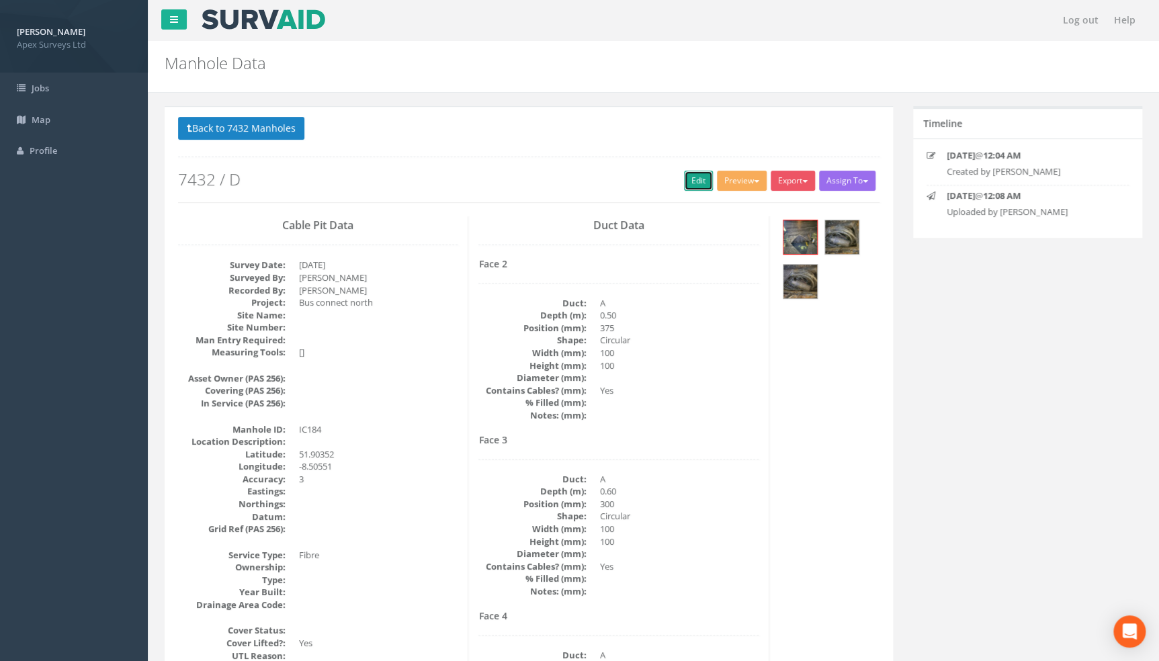
click at [698, 175] on link "Edit" at bounding box center [698, 181] width 29 height 20
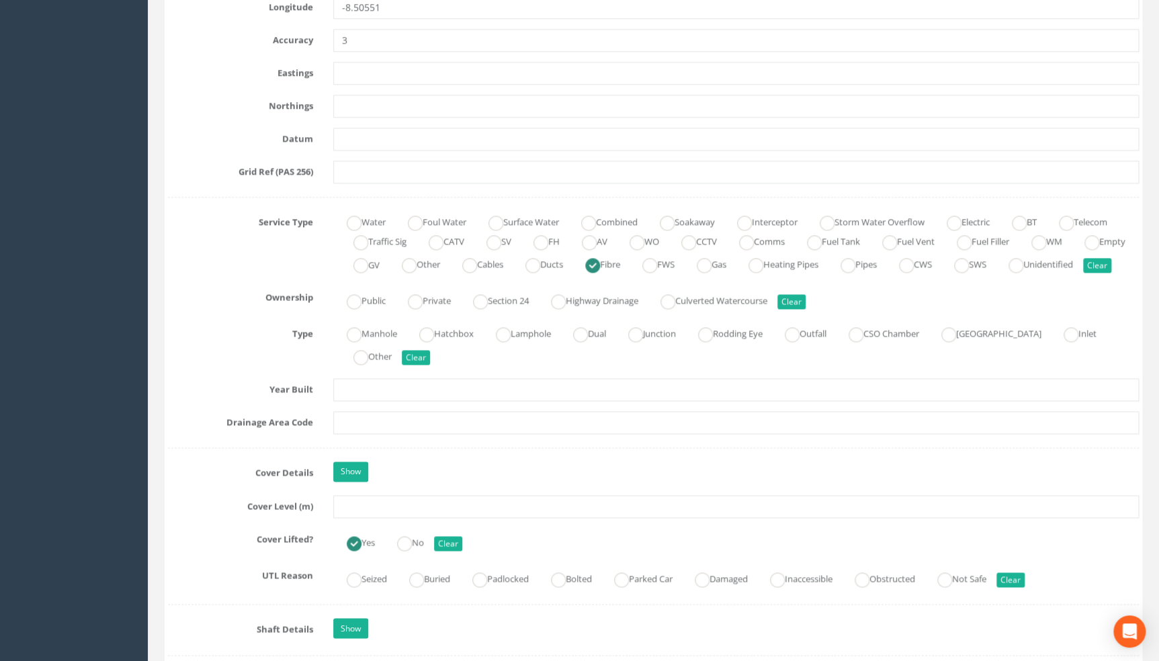
scroll to position [794, 0]
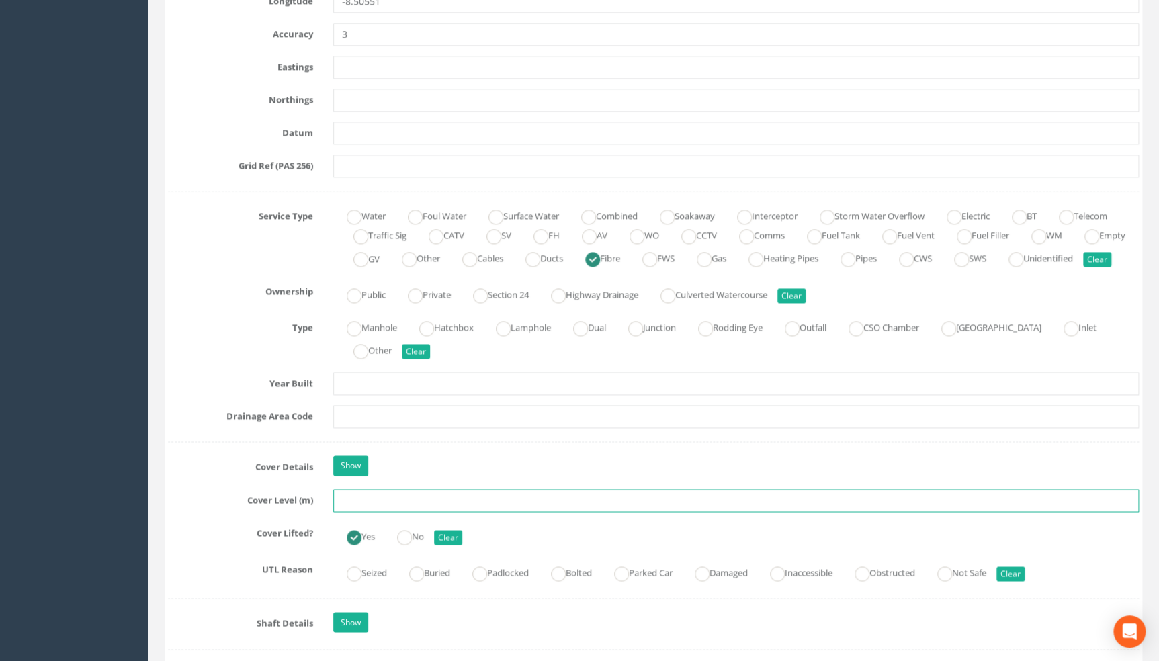
click at [353, 512] on input "text" at bounding box center [736, 500] width 806 height 23
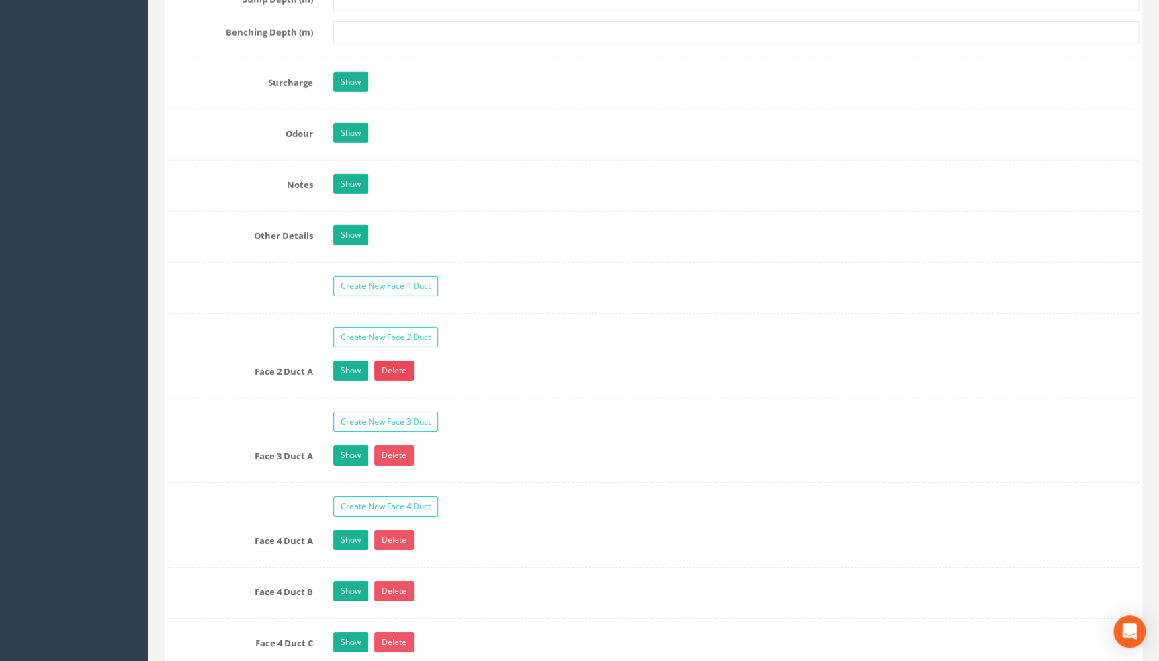
scroll to position [2137, 0]
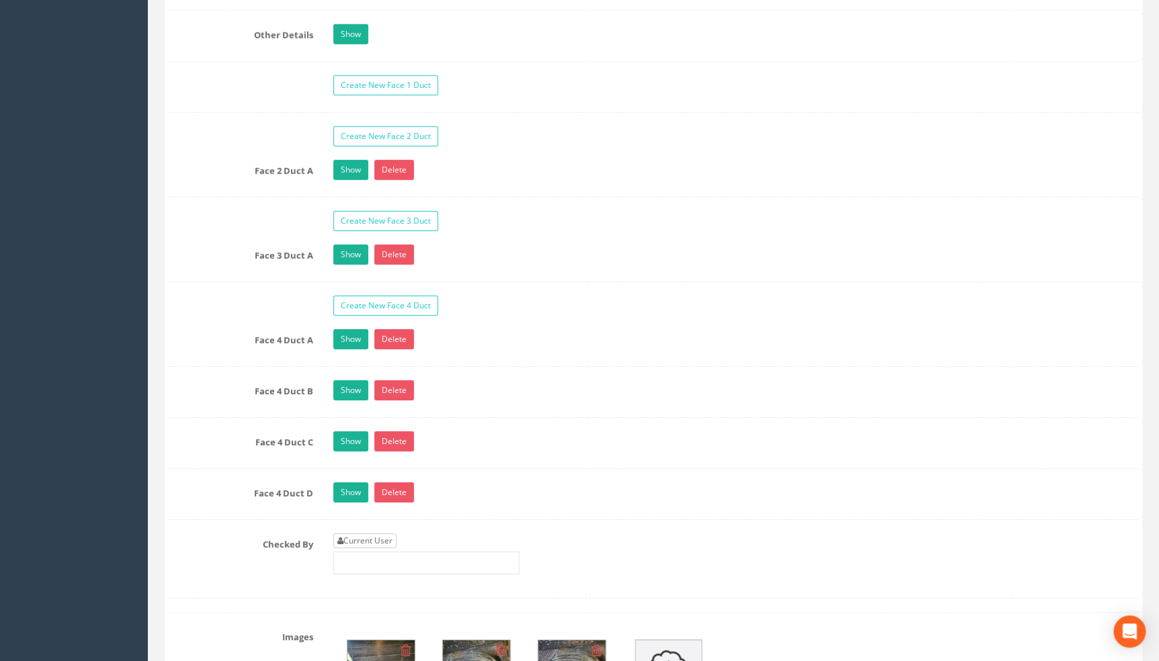
type input "109.96"
click at [366, 548] on link "Current User" at bounding box center [364, 540] width 63 height 15
type input "[PERSON_NAME]"
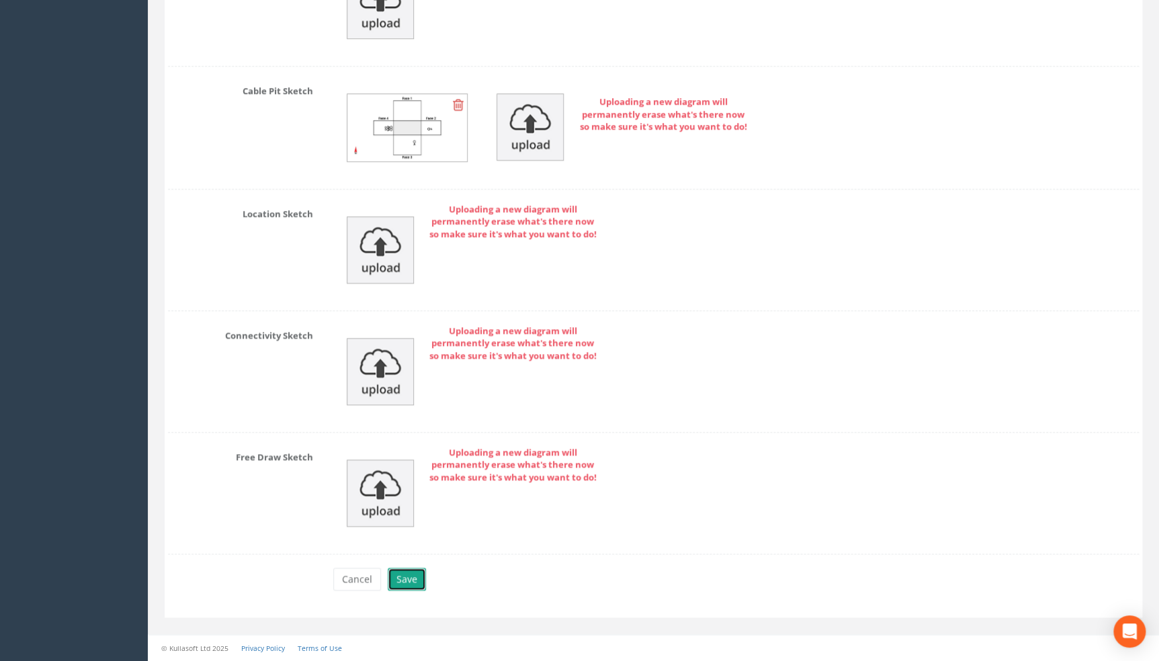
click at [413, 575] on button "Save" at bounding box center [407, 579] width 38 height 23
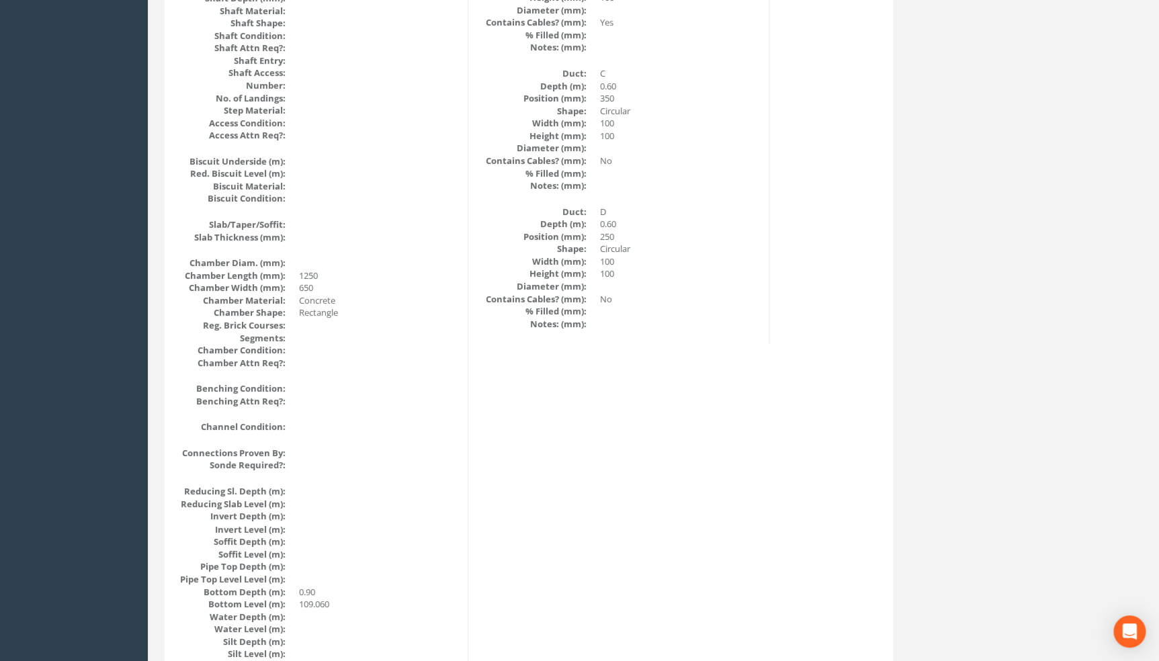
scroll to position [983, 0]
